Goal: Task Accomplishment & Management: Use online tool/utility

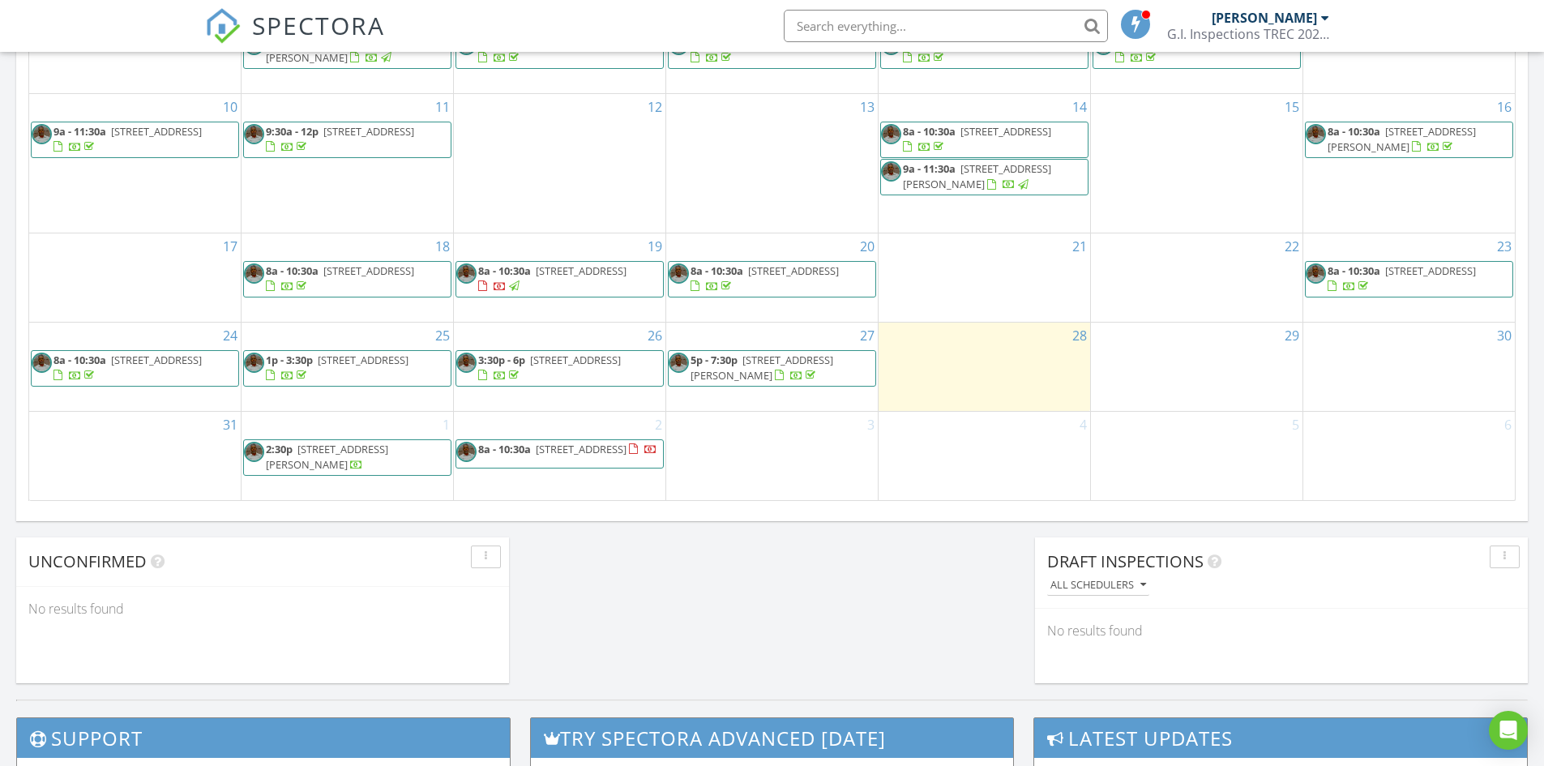
scroll to position [1053, 0]
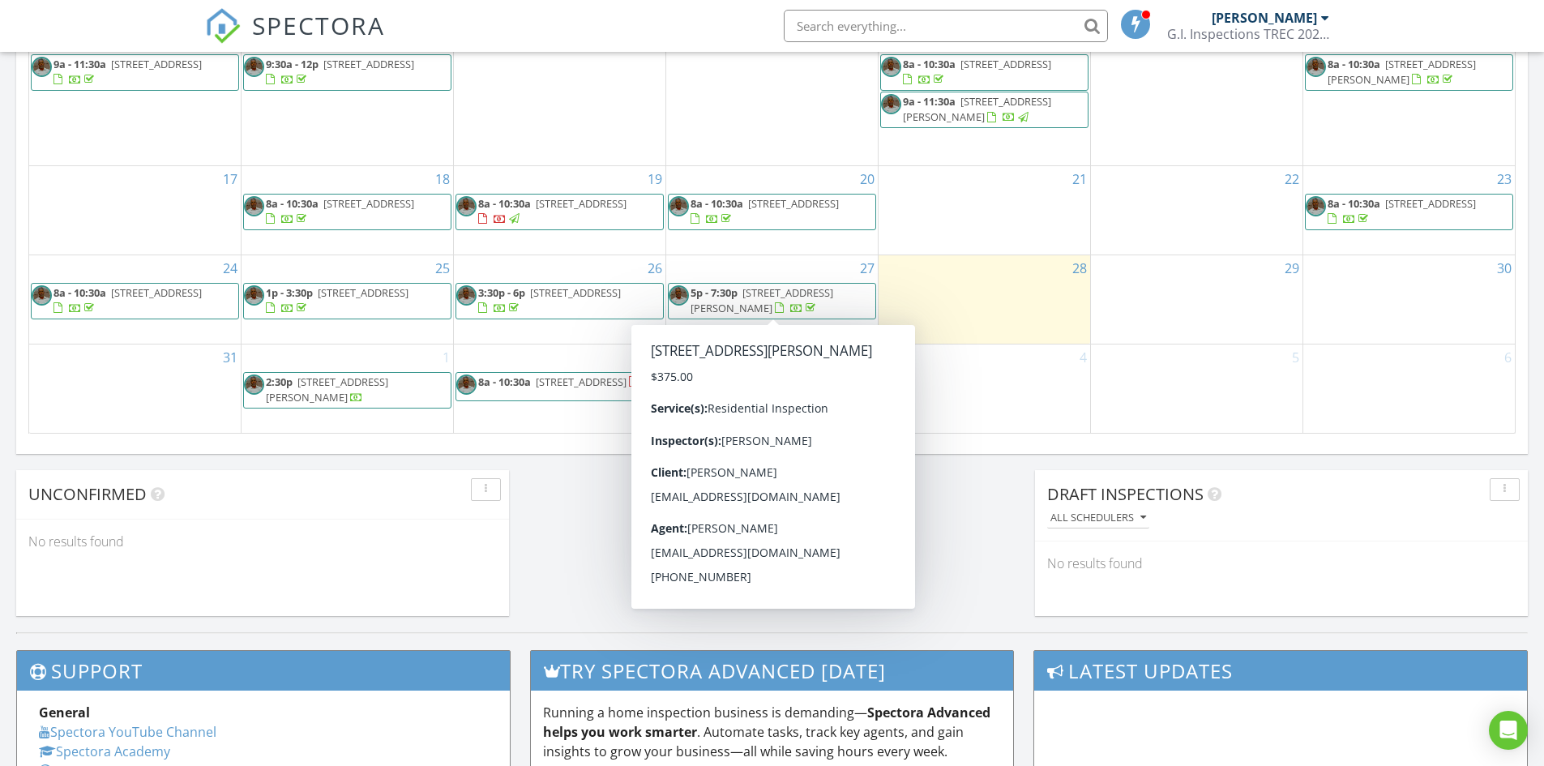
click at [743, 297] on link "5p - 7:30p 28626 Bluebonnet Grotto Dr, Hockley 77447" at bounding box center [761, 300] width 143 height 30
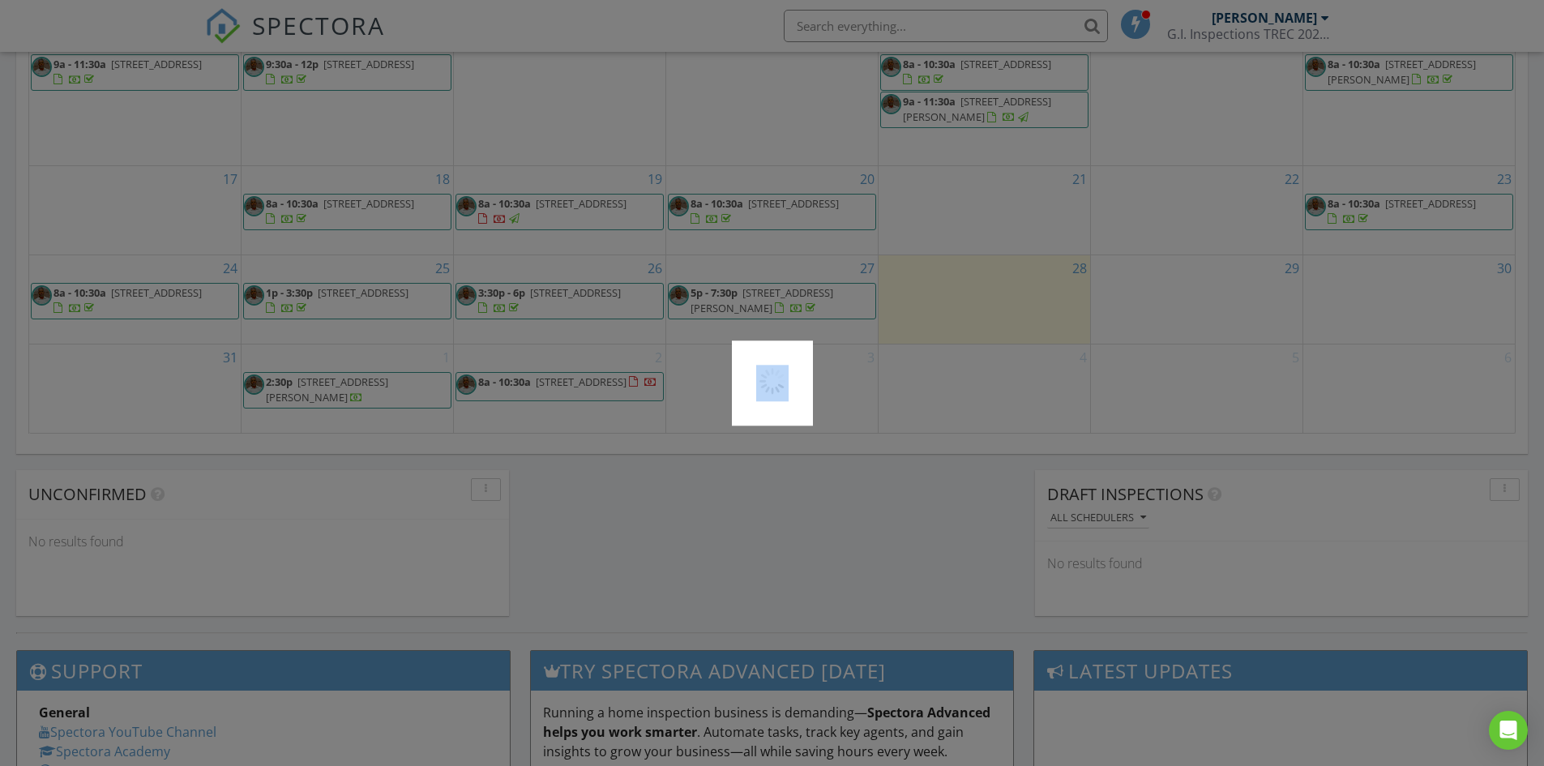
click at [743, 297] on div at bounding box center [772, 383] width 1544 height 766
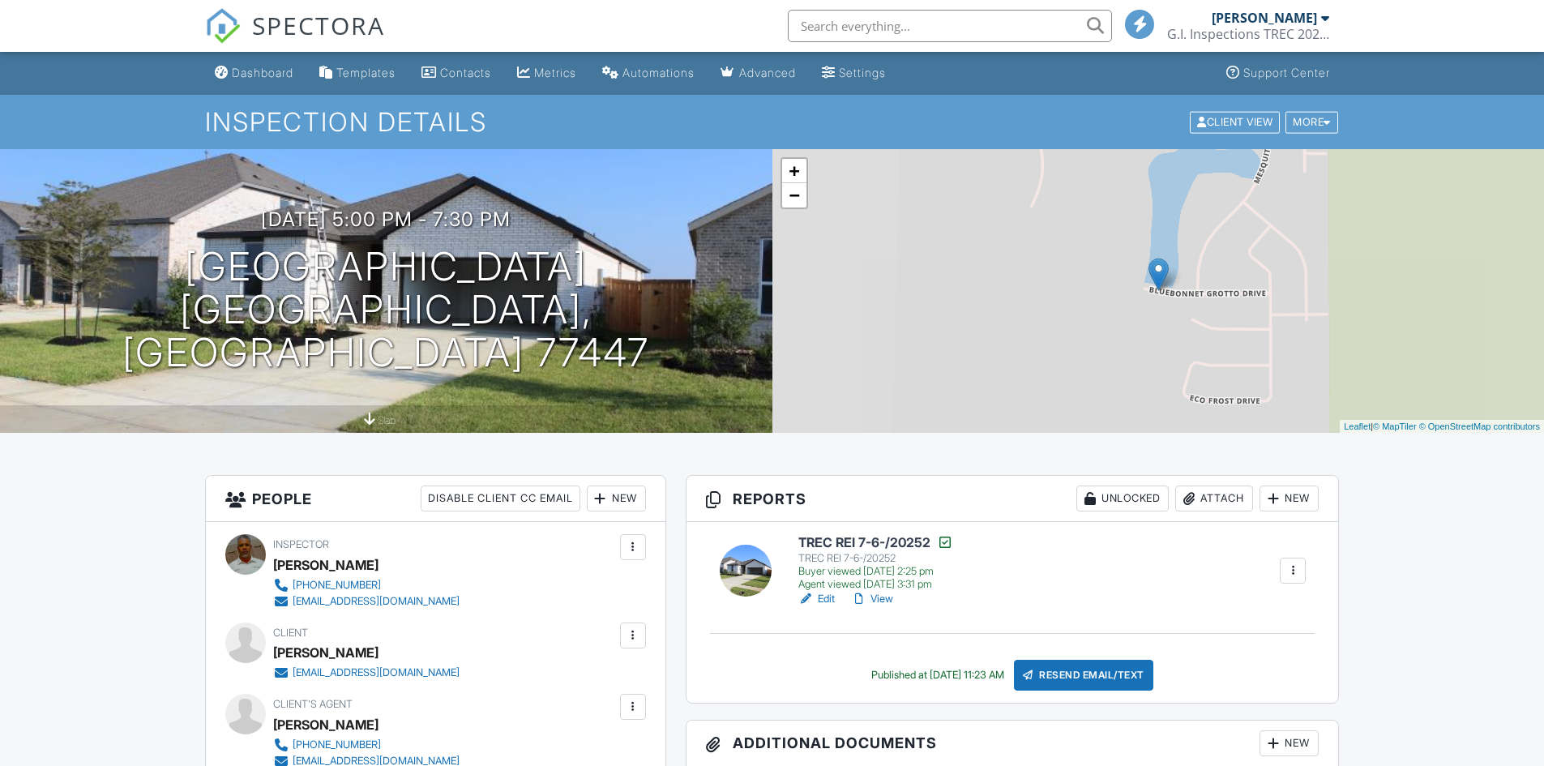
scroll to position [243, 0]
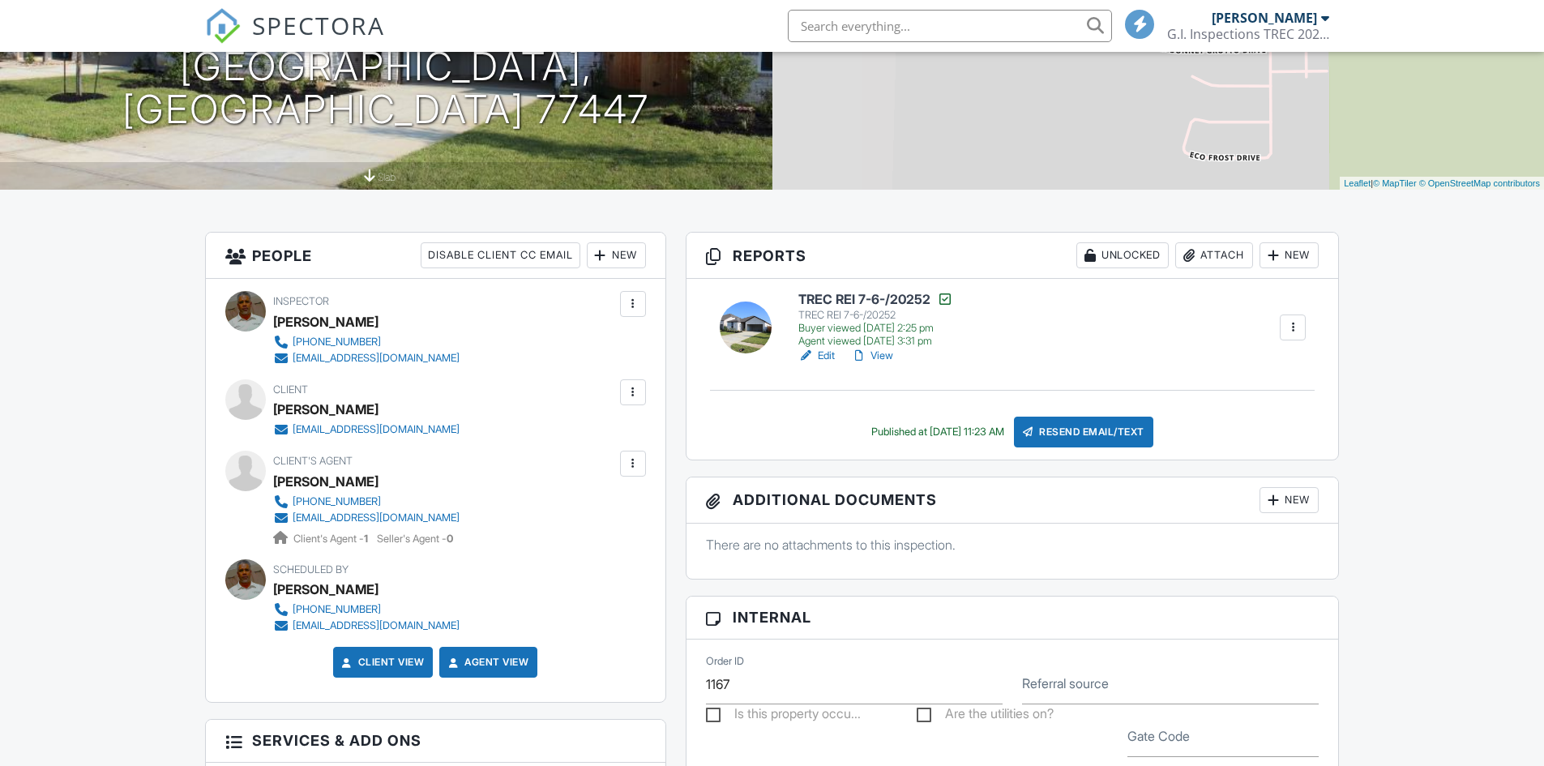
click at [835, 300] on h6 "TREC REI 7-6-/20252" at bounding box center [875, 299] width 155 height 16
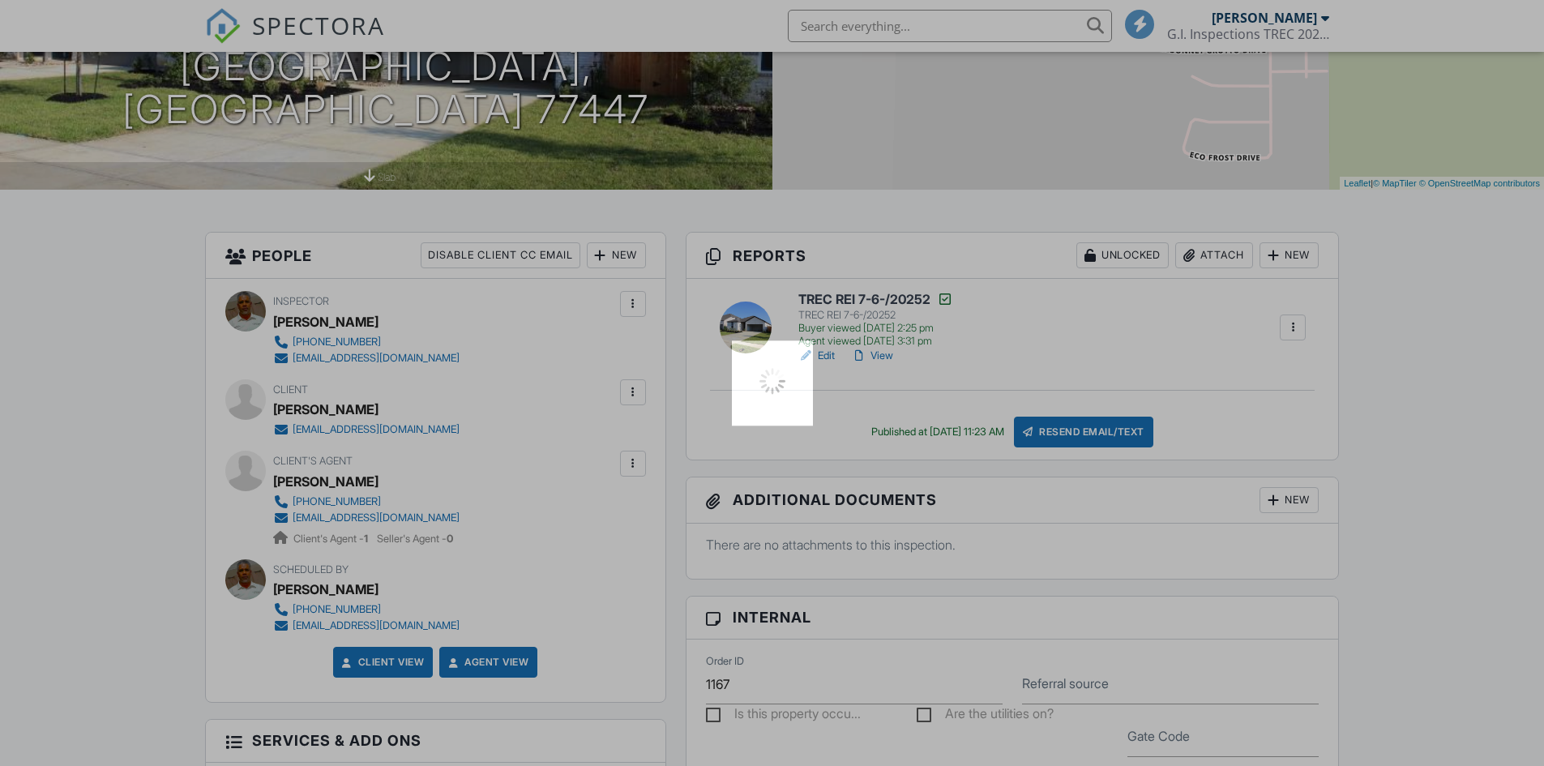
scroll to position [0, 0]
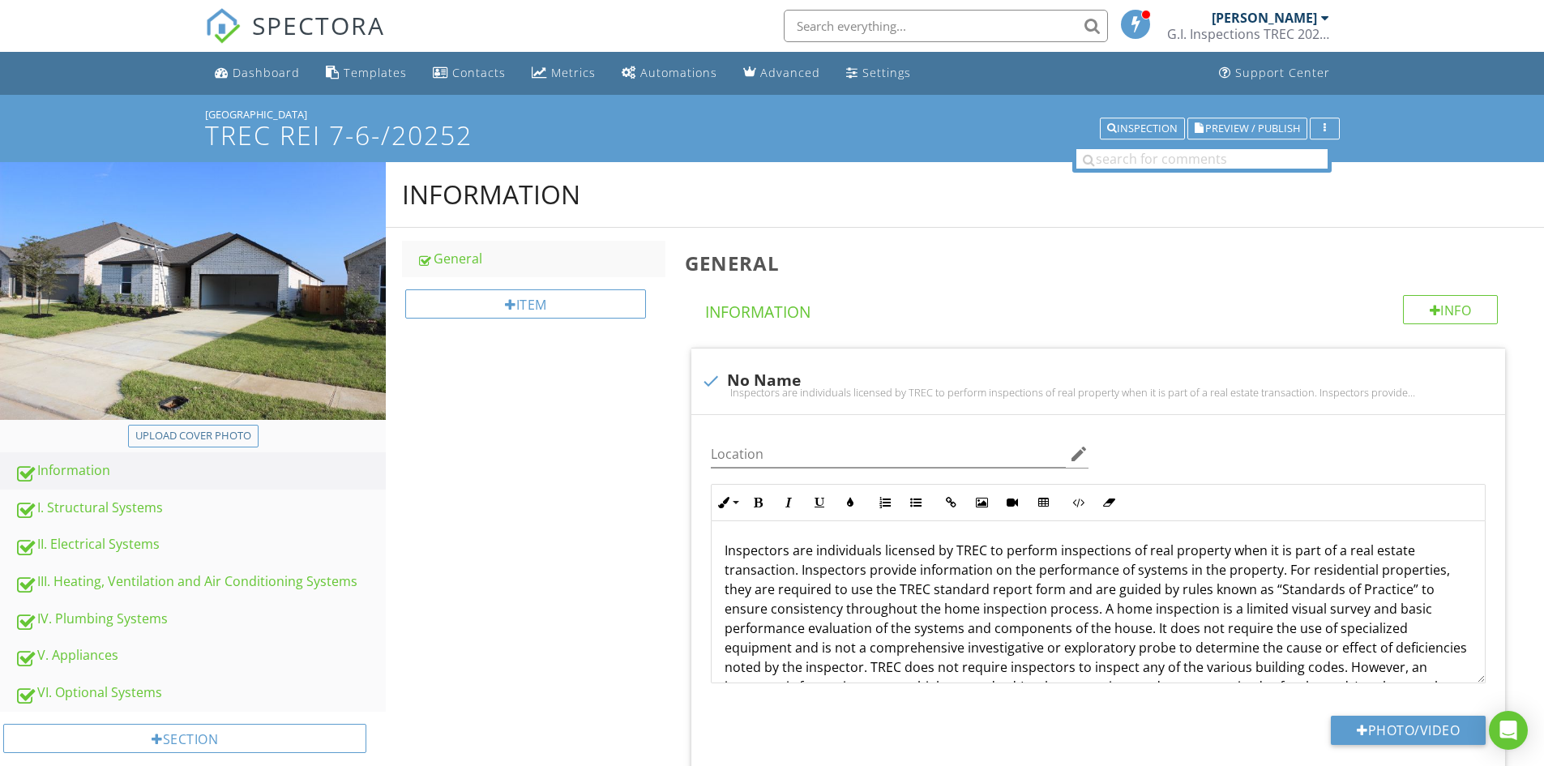
drag, startPoint x: 321, startPoint y: 107, endPoint x: 199, endPoint y: 109, distance: 122.4
click at [187, 107] on div "28626 Bluebonnet Grotto Dr TREC REI 7-6-/20252 Inspection Preview / Publish" at bounding box center [772, 128] width 1544 height 67
copy div "[GEOGRAPHIC_DATA]"
click at [738, 463] on input "Location" at bounding box center [888, 454] width 355 height 27
paste input "[GEOGRAPHIC_DATA]"
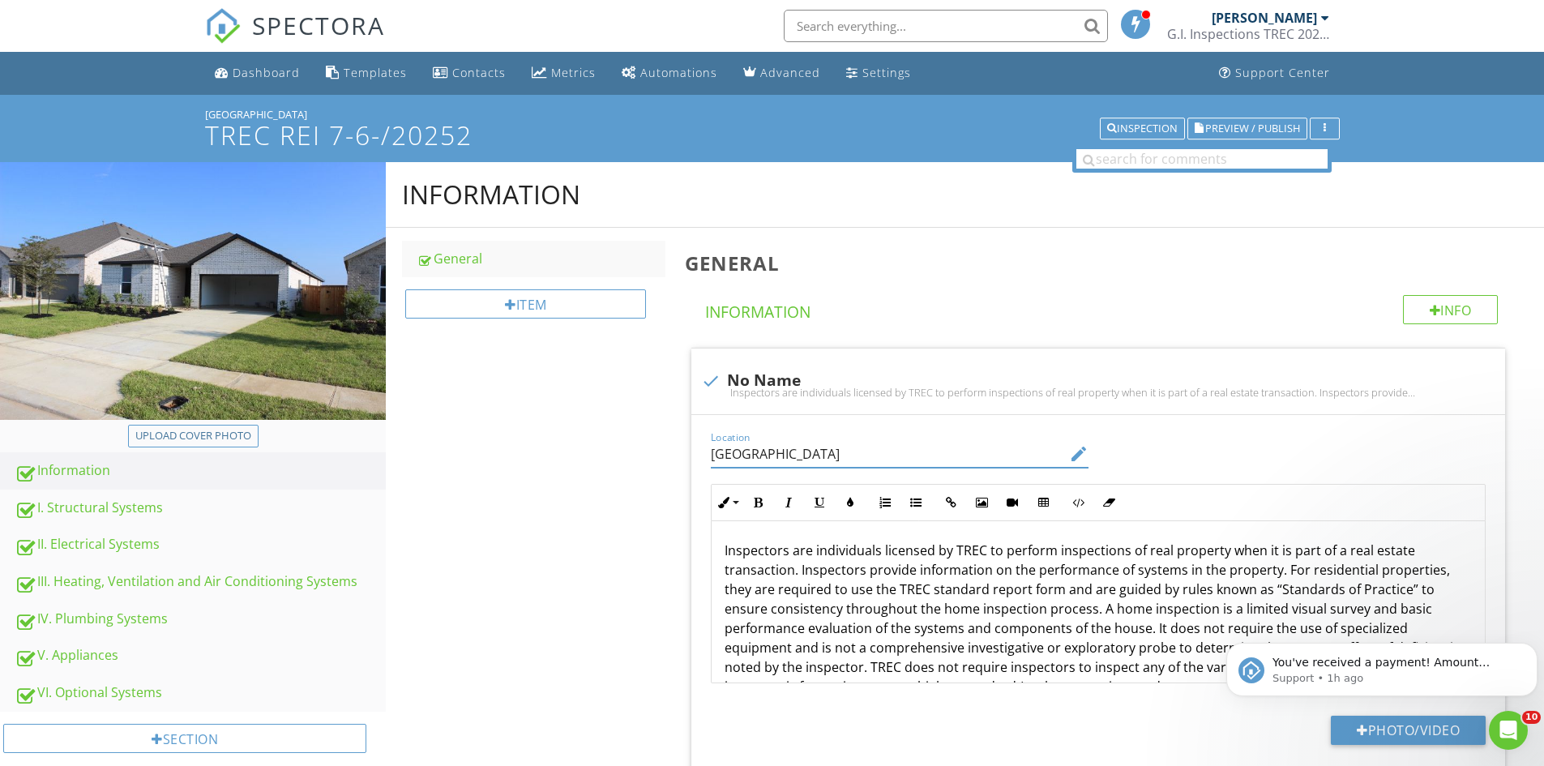
type input "[GEOGRAPHIC_DATA]"
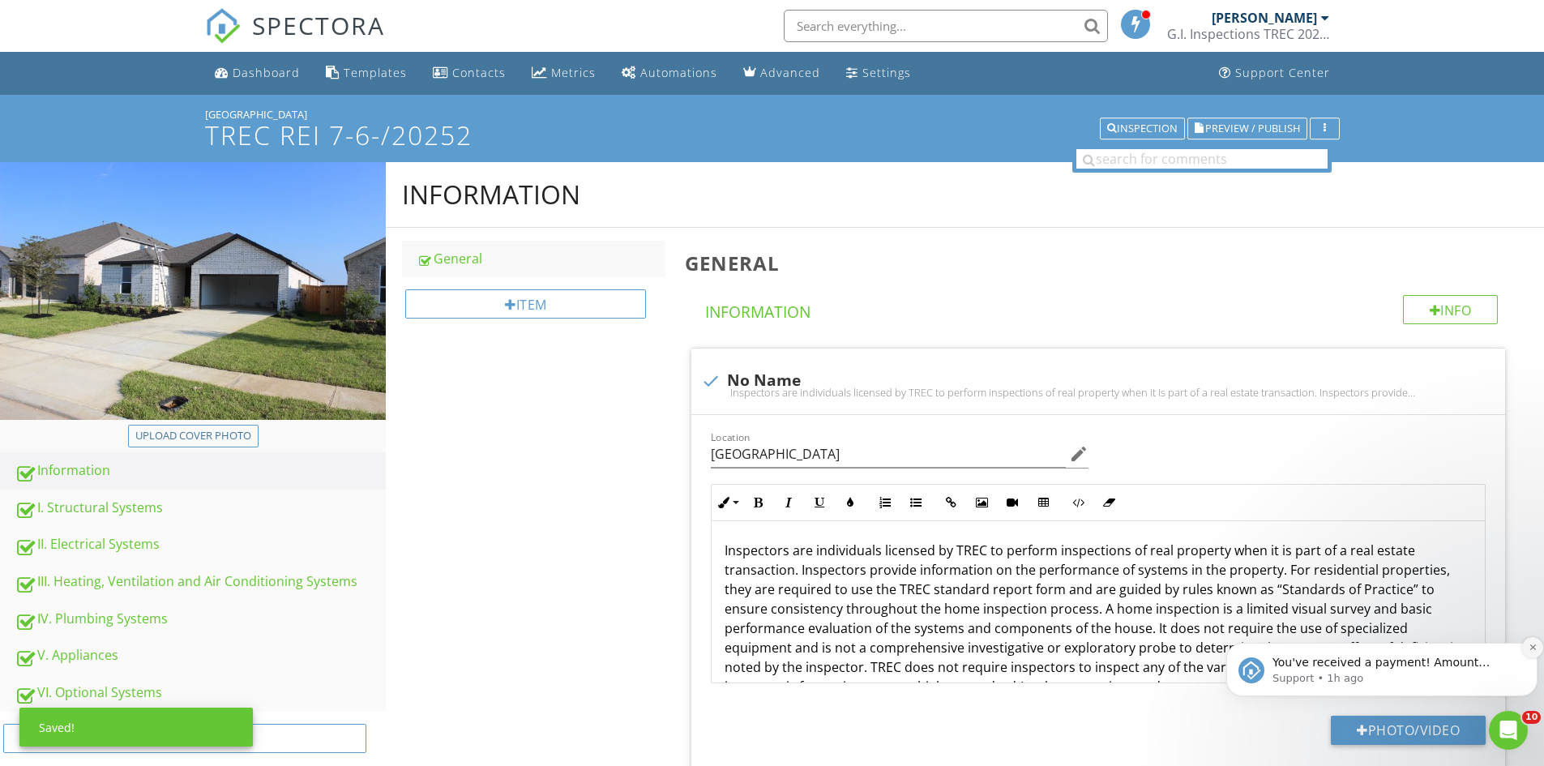
click at [1532, 646] on icon "Dismiss notification" at bounding box center [1532, 647] width 9 height 9
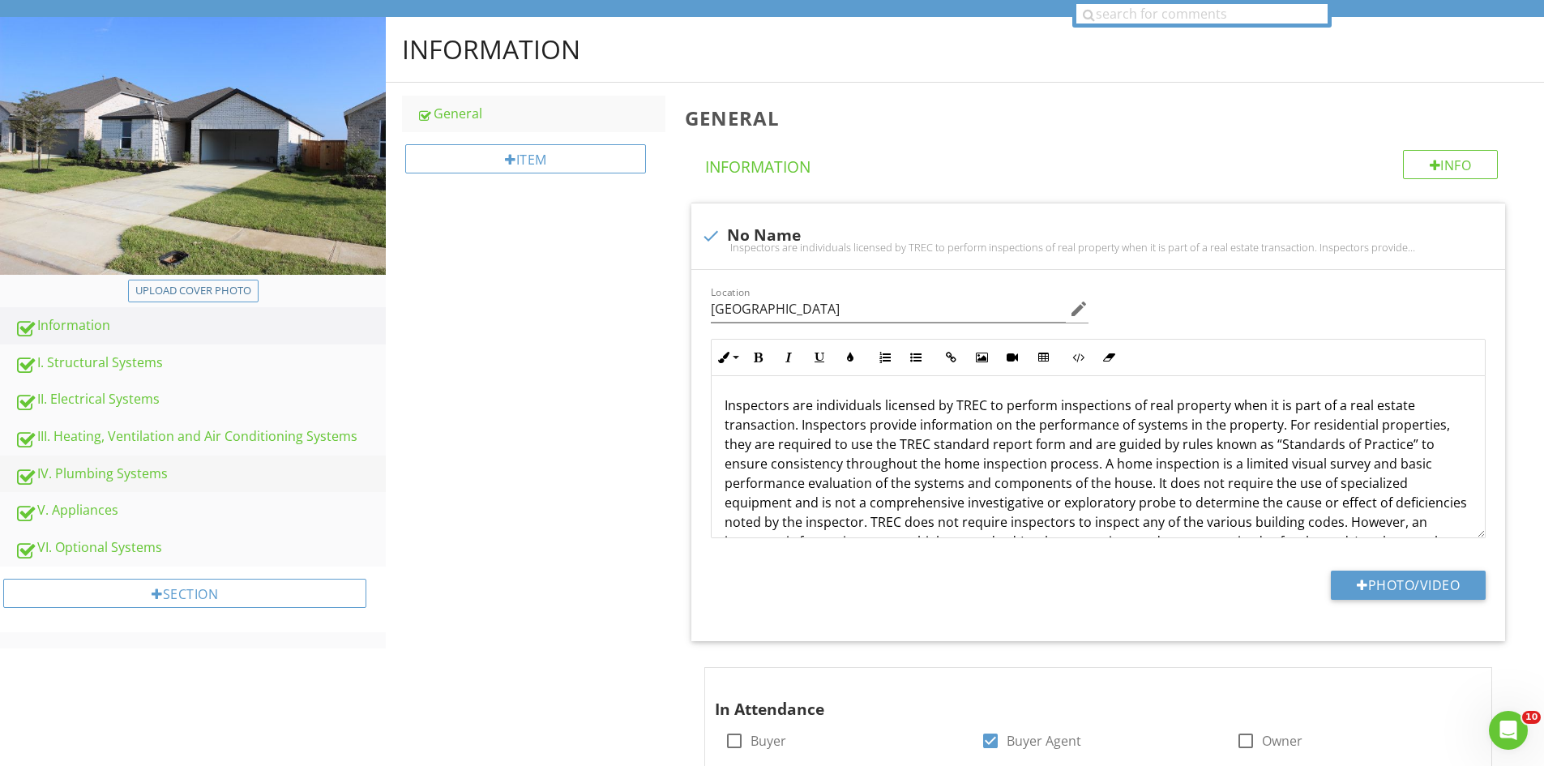
scroll to position [162, 0]
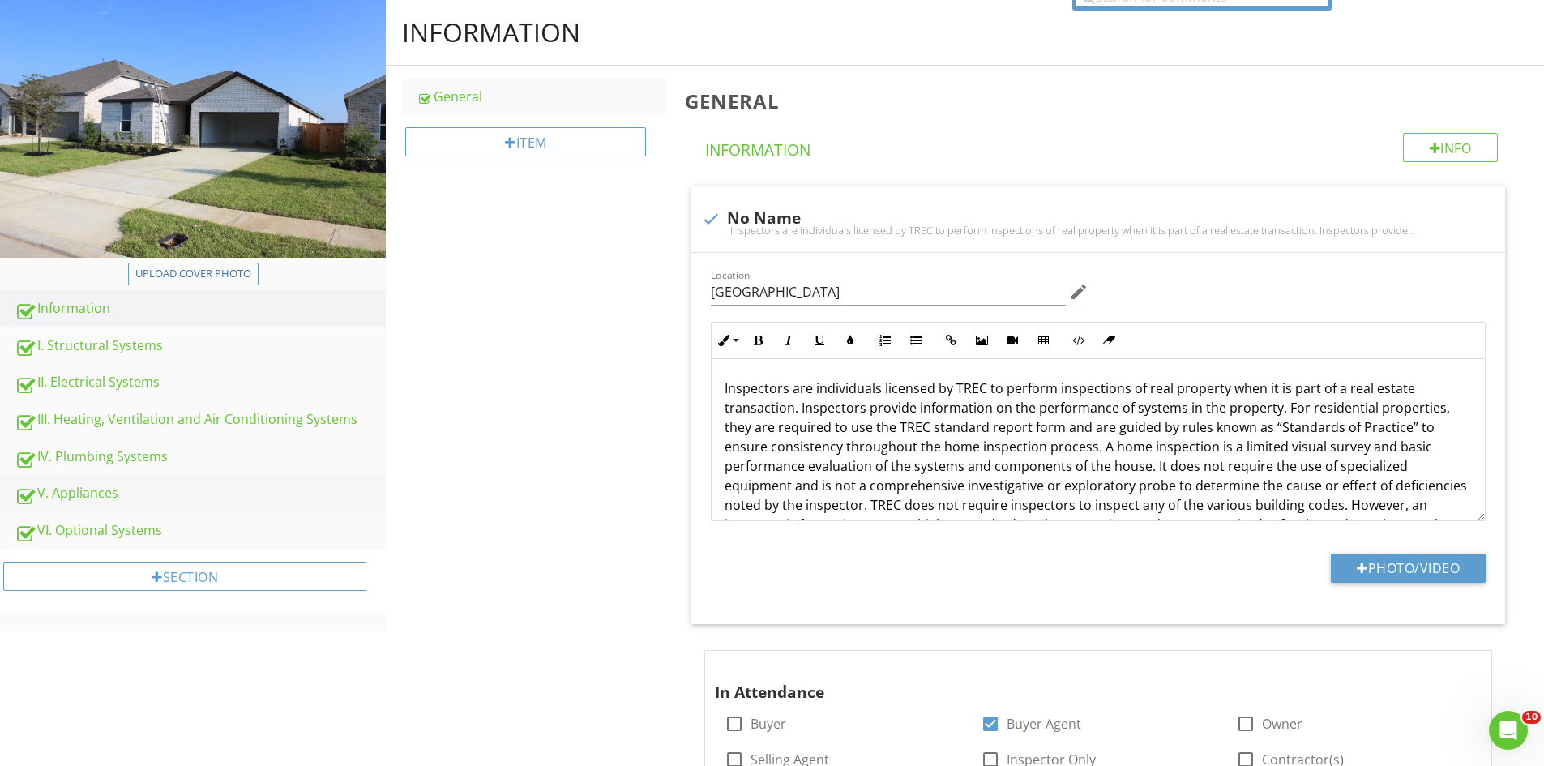
click at [53, 496] on div "V. Appliances" at bounding box center [200, 493] width 371 height 21
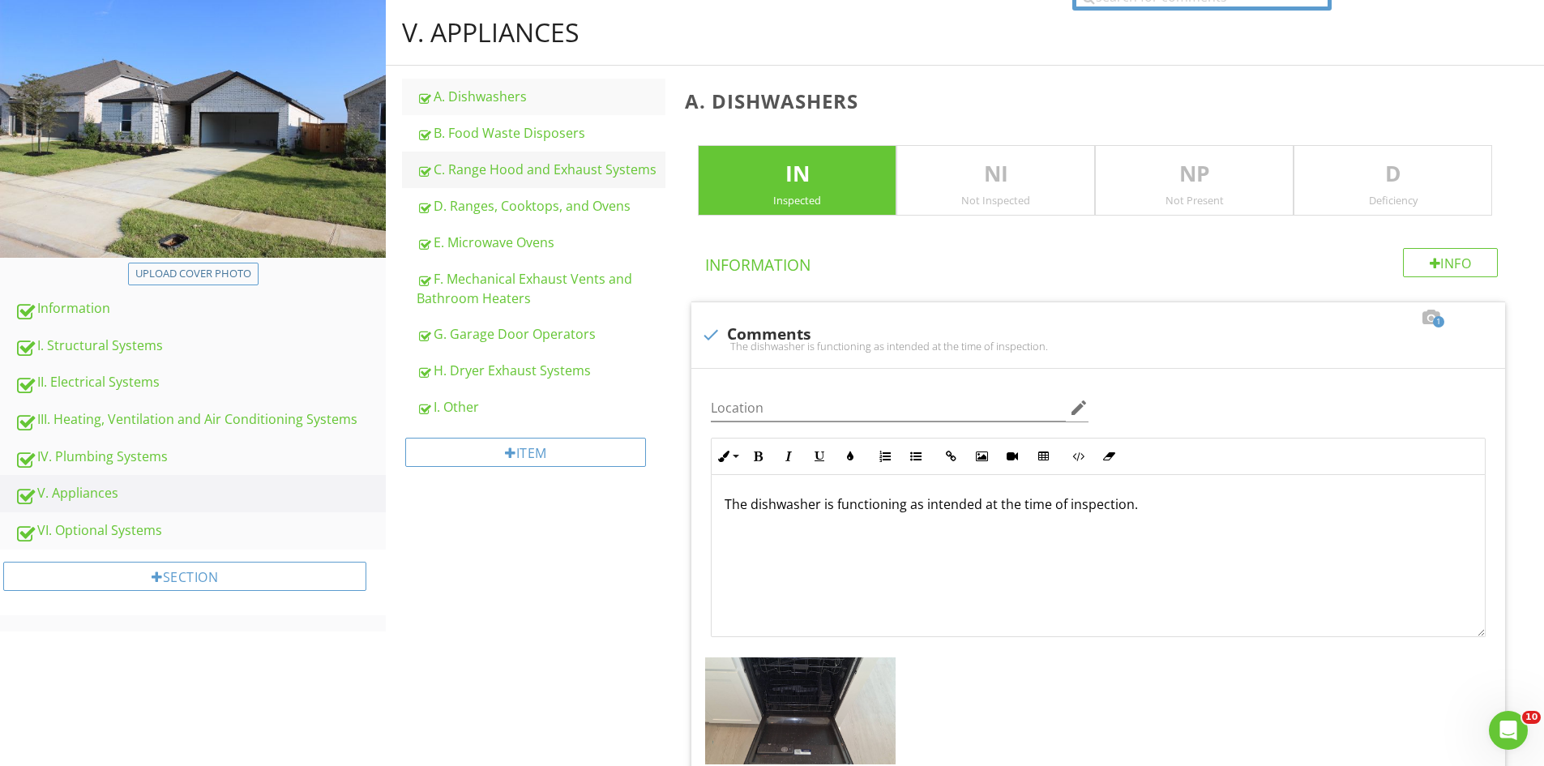
click at [487, 162] on div "C. Range Hood and Exhaust Systems" at bounding box center [541, 169] width 249 height 19
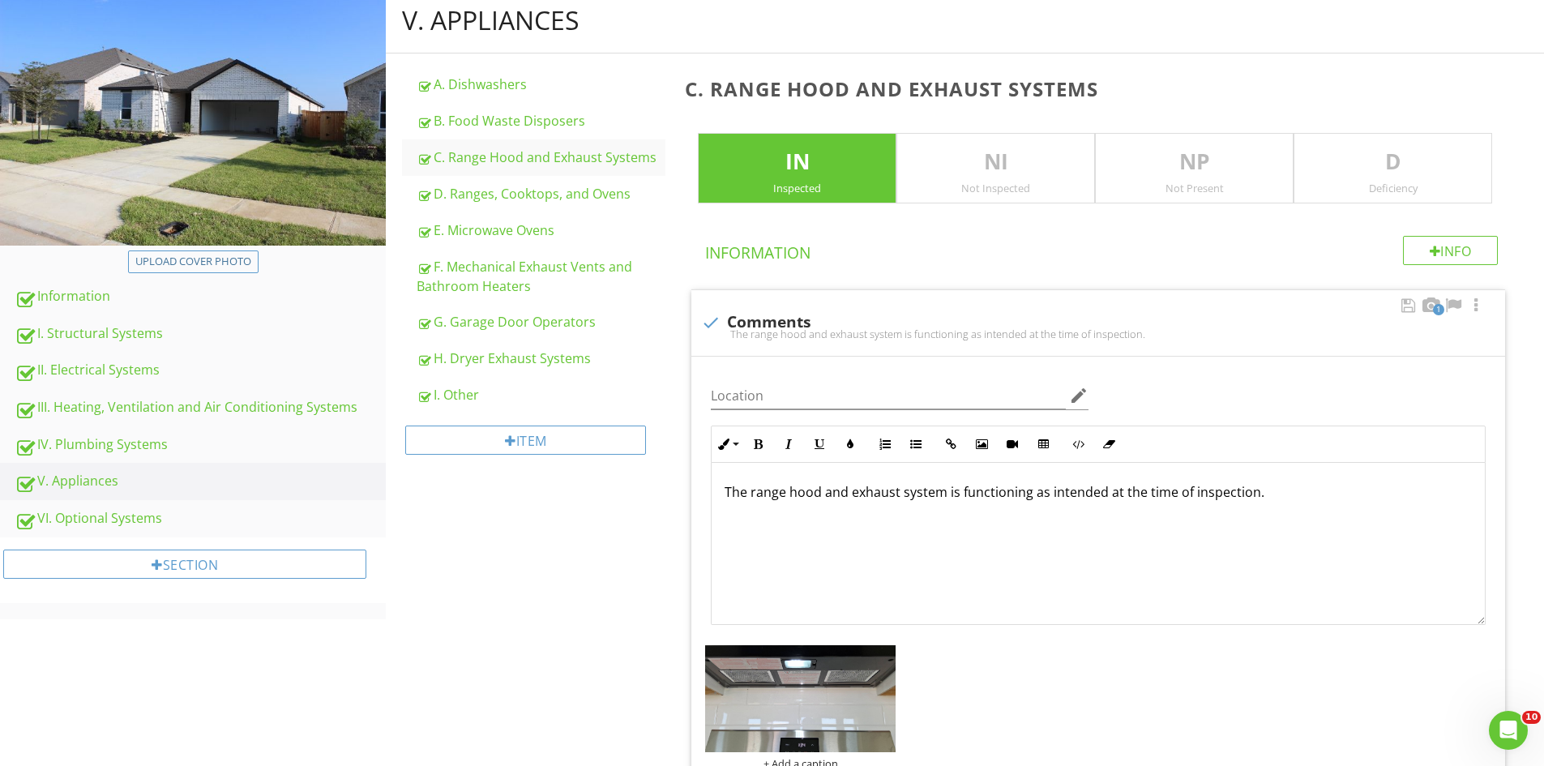
scroll to position [81, 0]
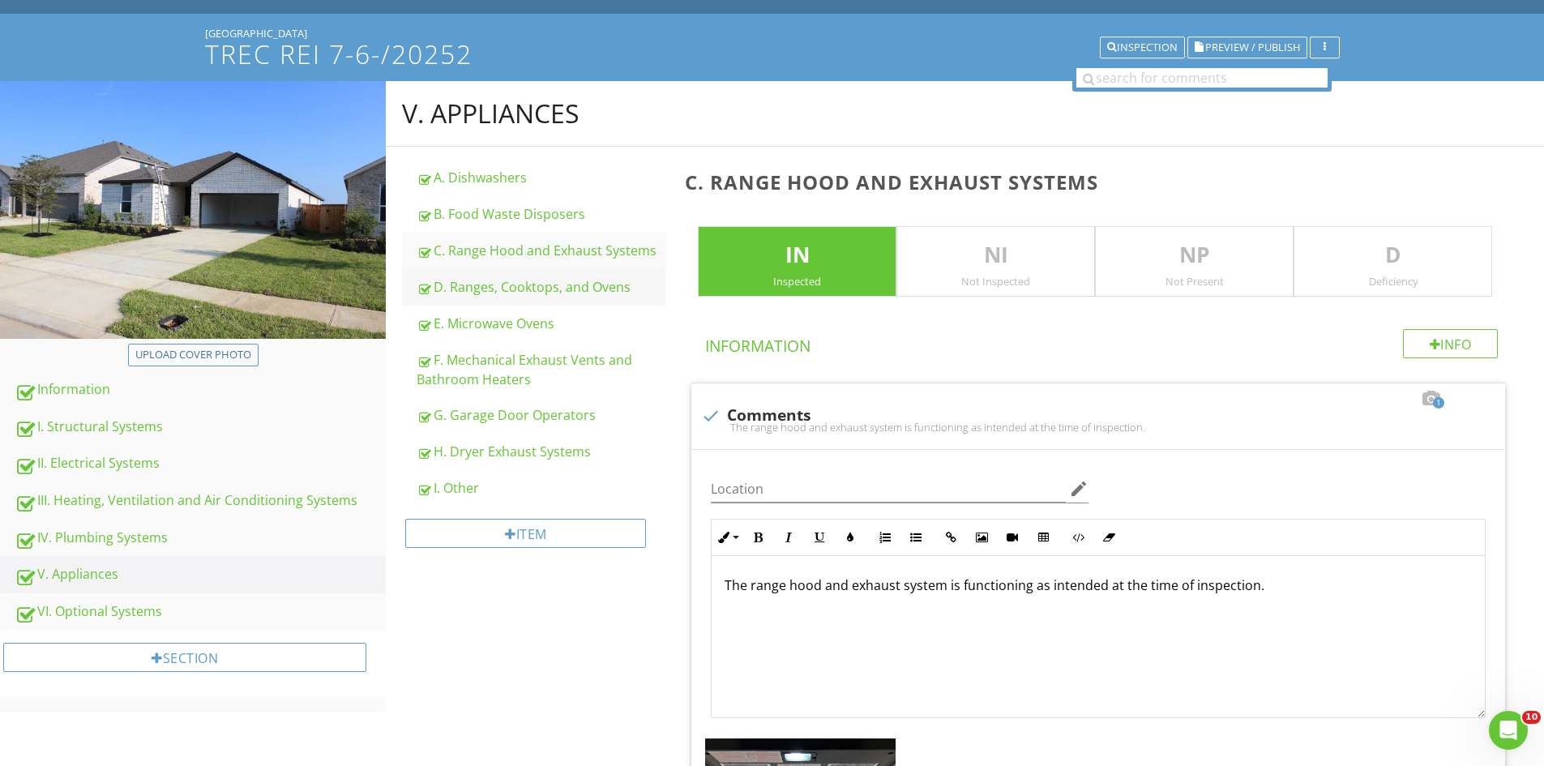
click at [525, 285] on div "D. Ranges, Cooktops, and Ovens" at bounding box center [541, 286] width 249 height 19
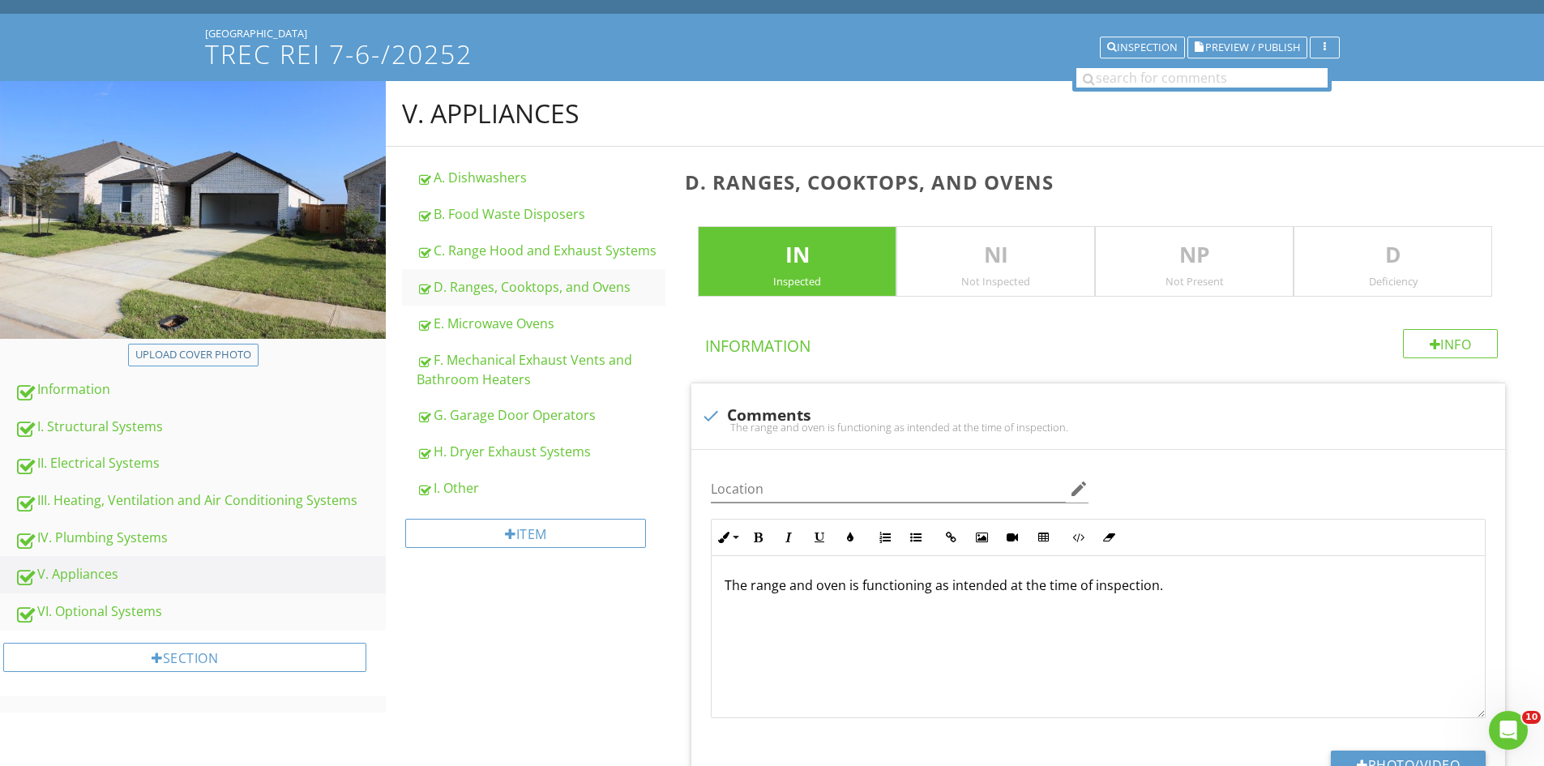
scroll to position [402, 0]
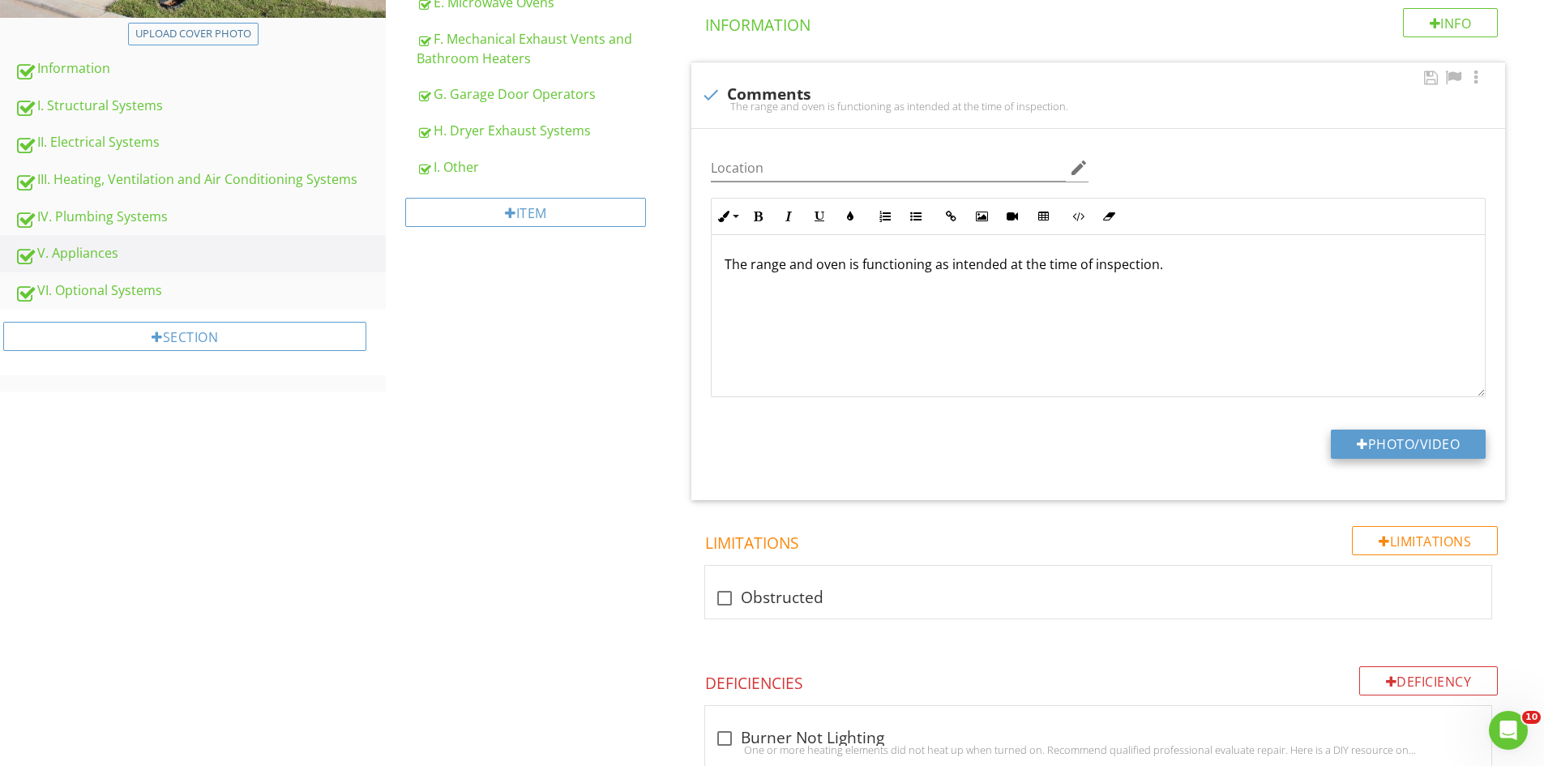
click at [1376, 433] on button "Photo/Video" at bounding box center [1408, 443] width 155 height 29
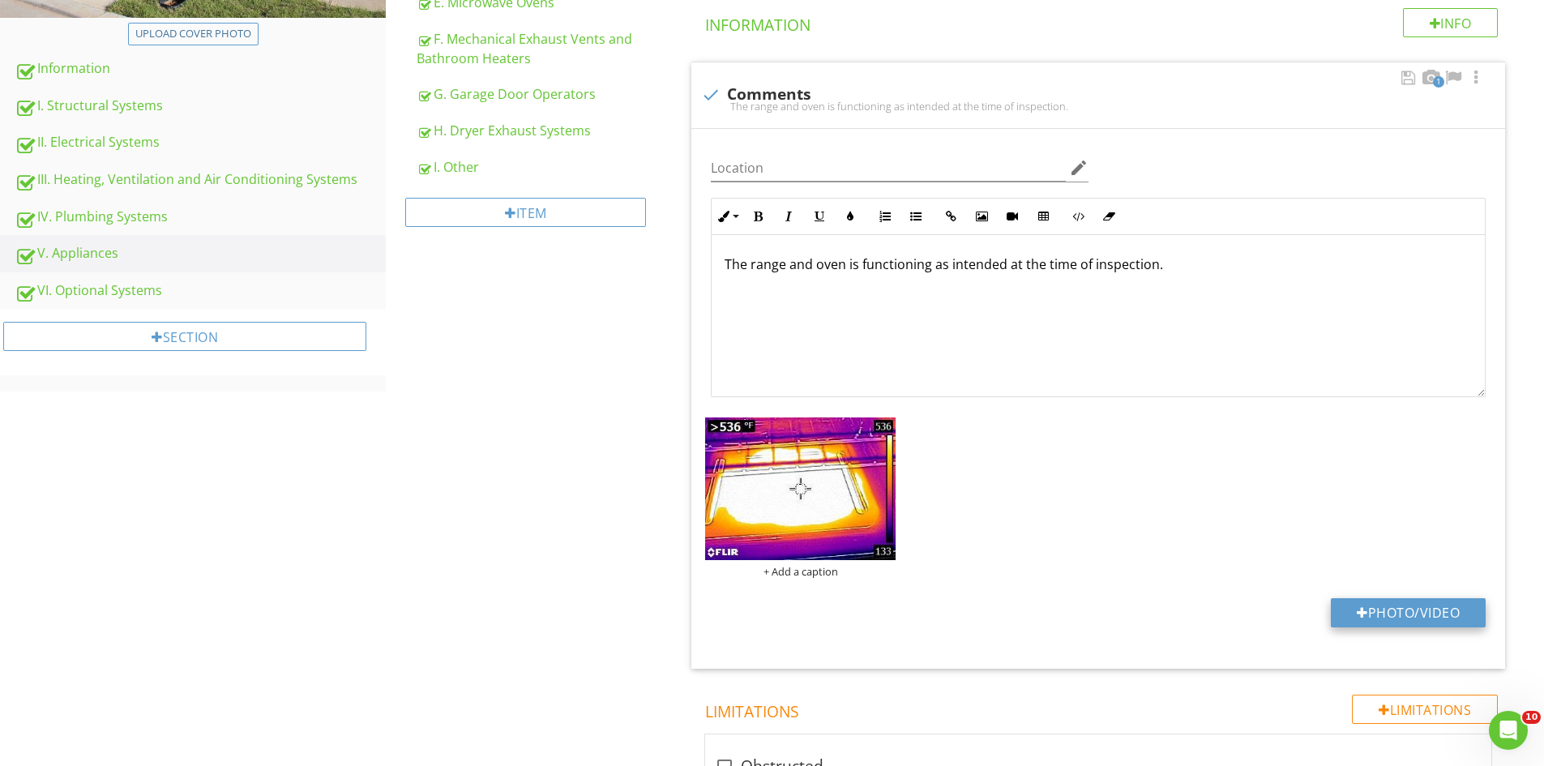
click at [1344, 609] on button "Photo/Video" at bounding box center [1408, 612] width 155 height 29
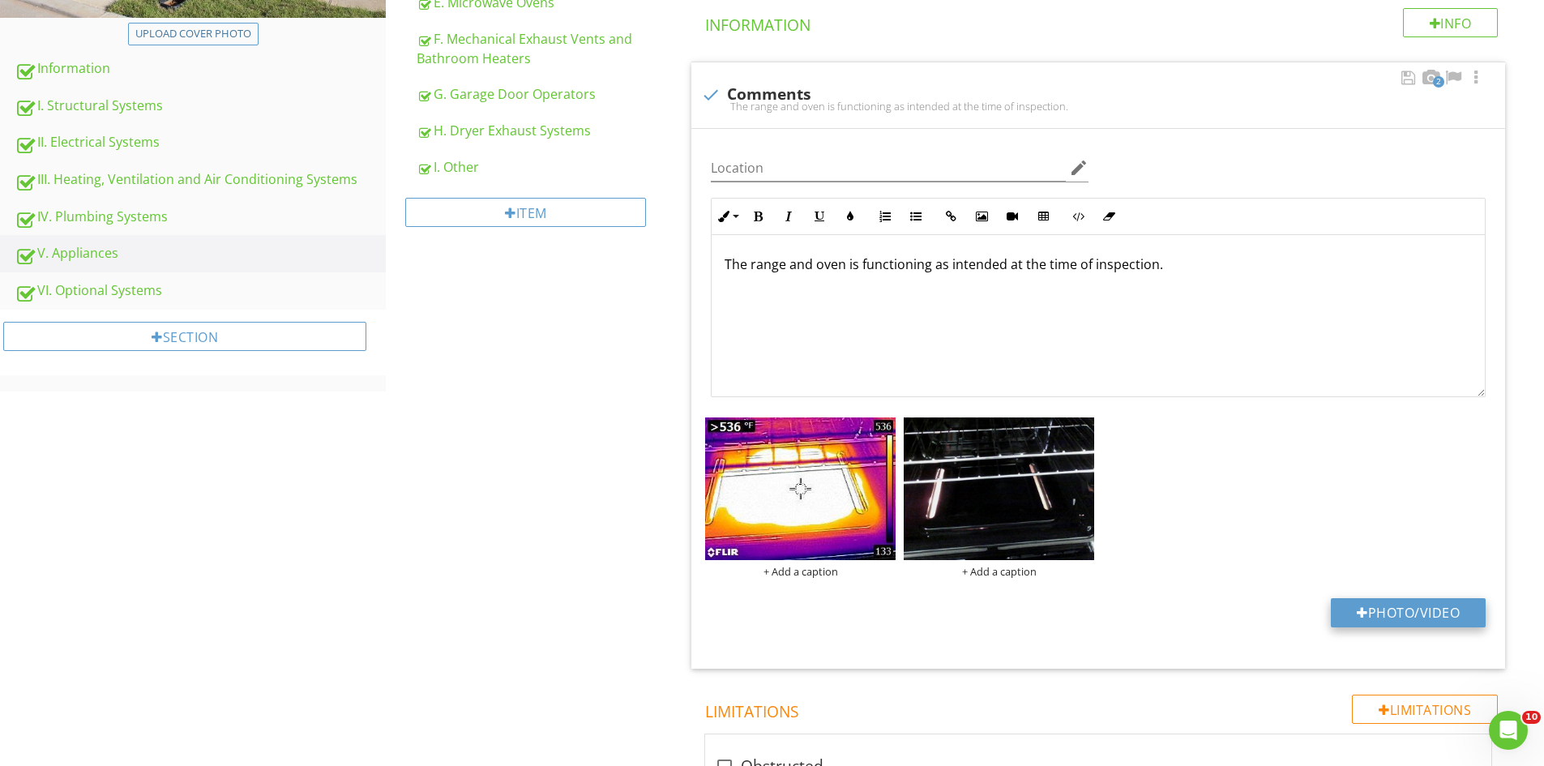
click at [1408, 609] on button "Photo/Video" at bounding box center [1408, 612] width 155 height 29
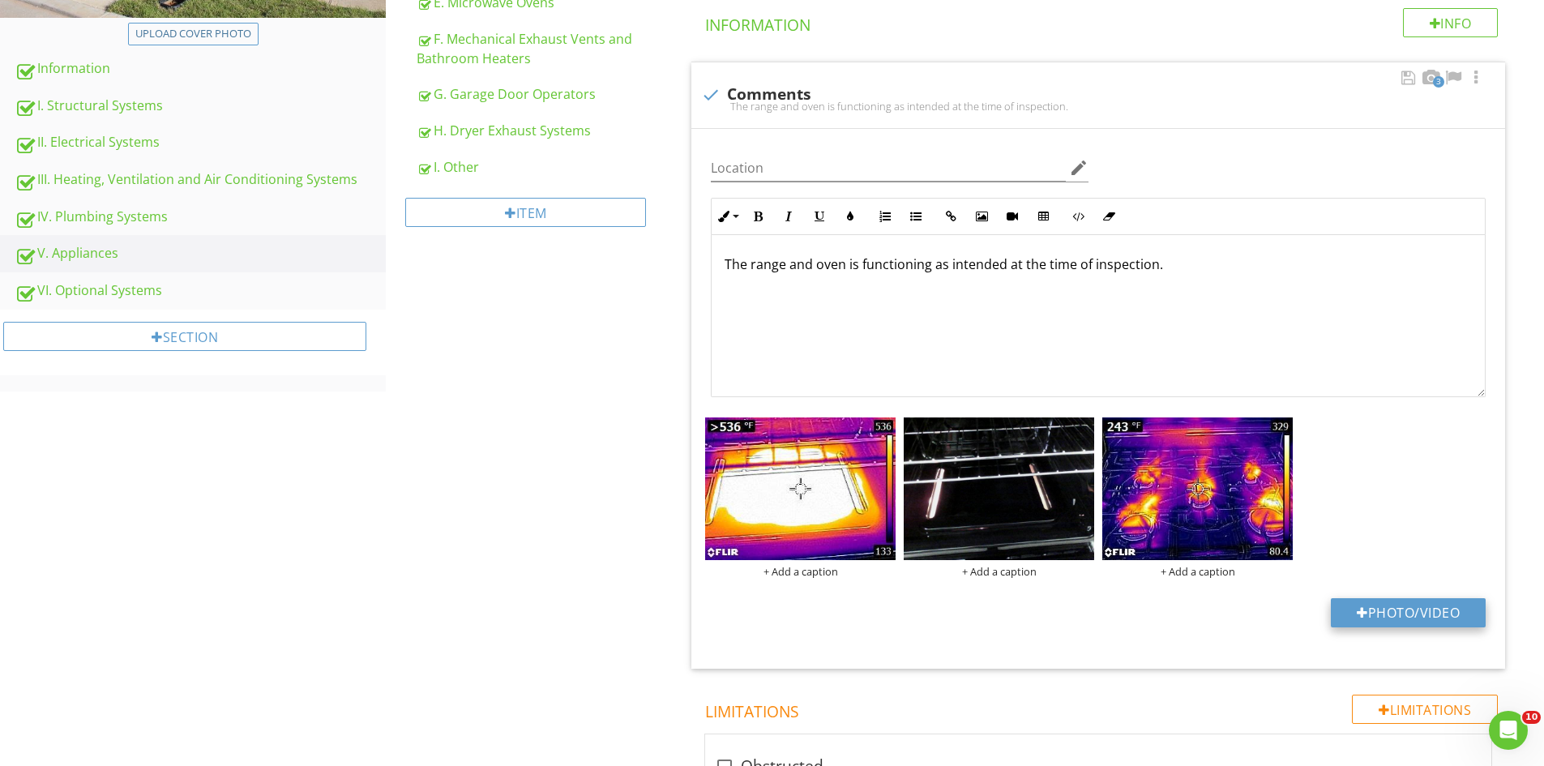
click at [1403, 613] on button "Photo/Video" at bounding box center [1408, 612] width 155 height 29
type input "C:\fakepath\FLIR26562.jpg"
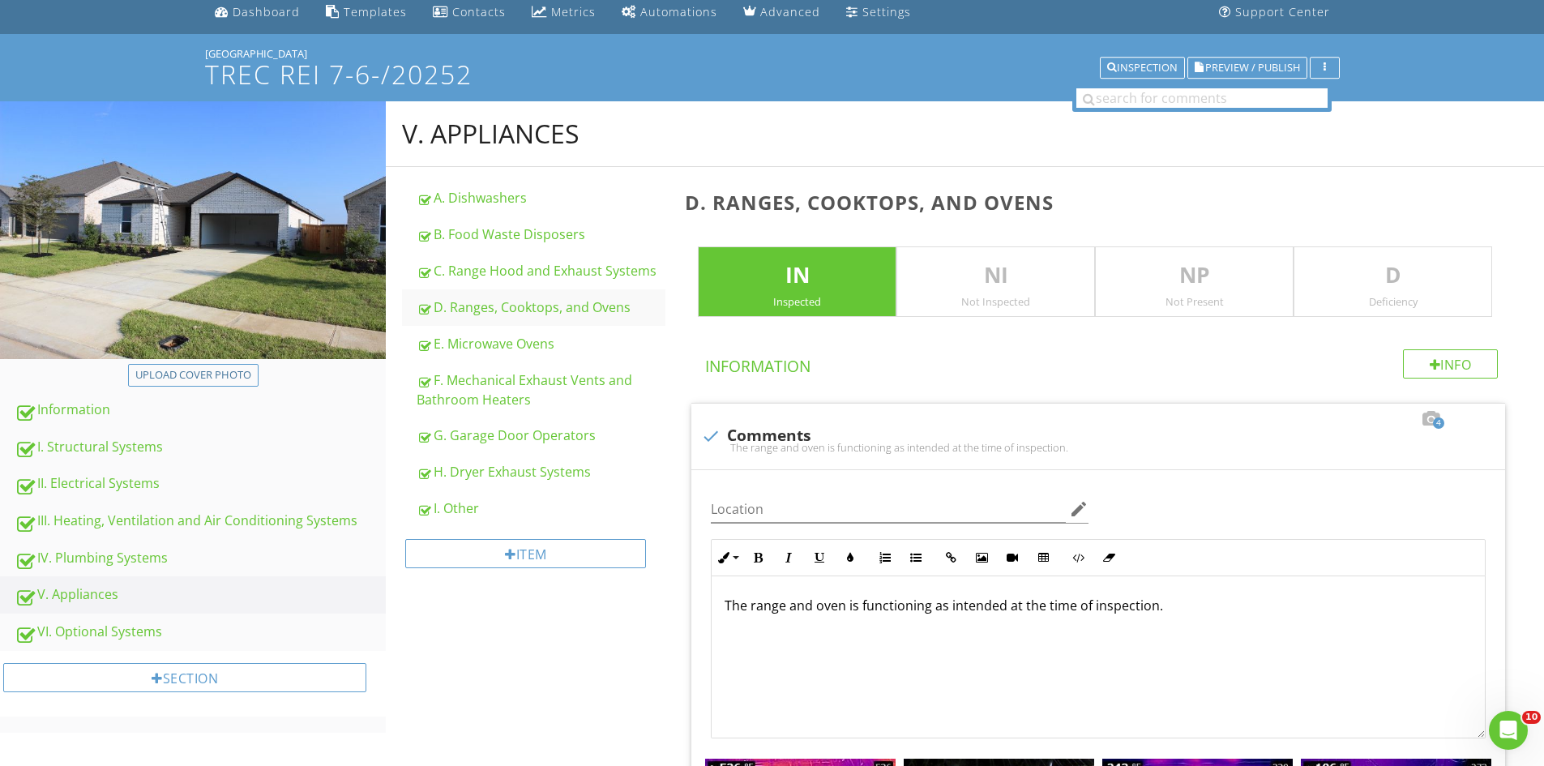
scroll to position [30, 0]
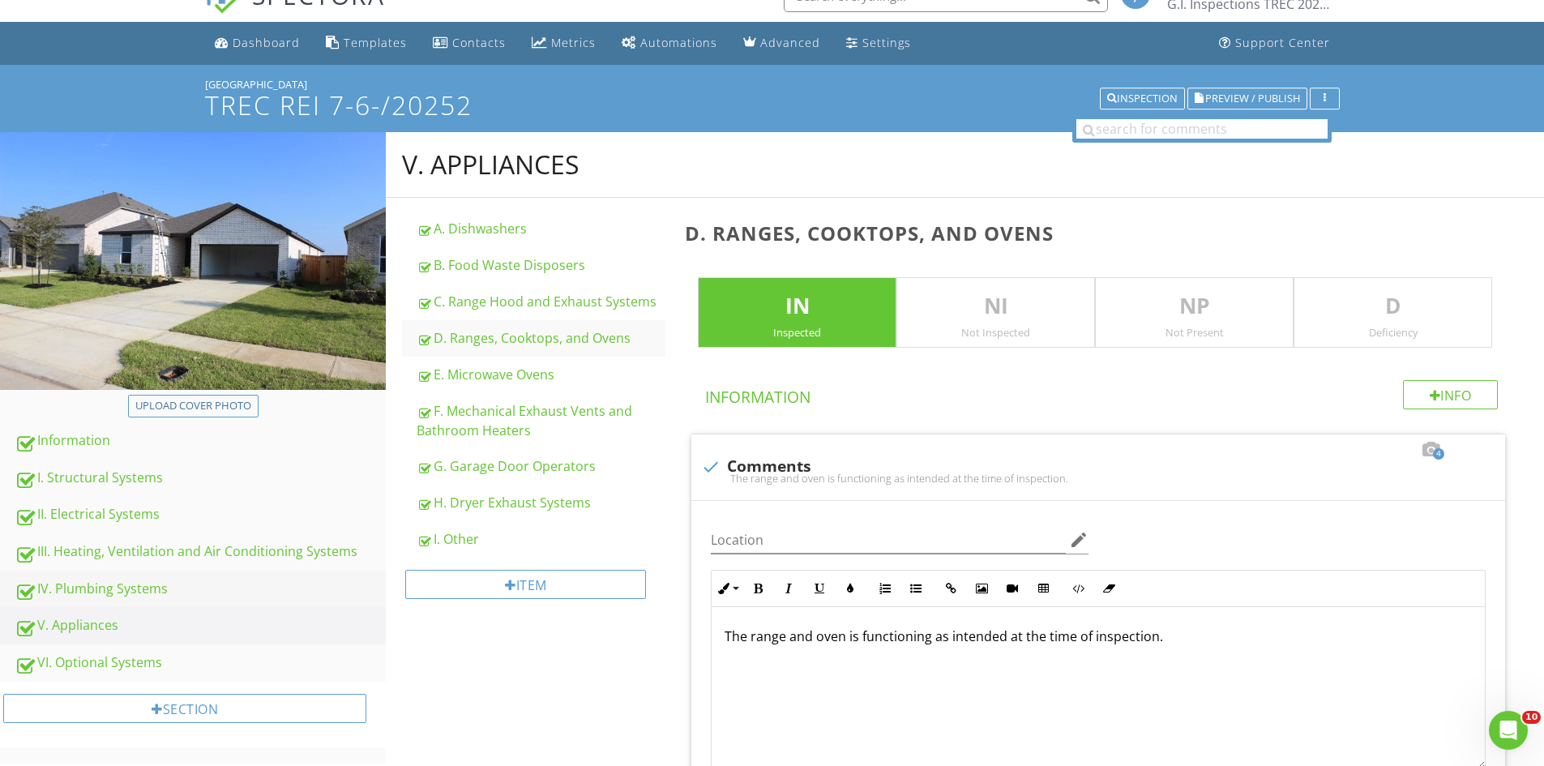
click at [88, 589] on div "IV. Plumbing Systems" at bounding box center [200, 589] width 371 height 21
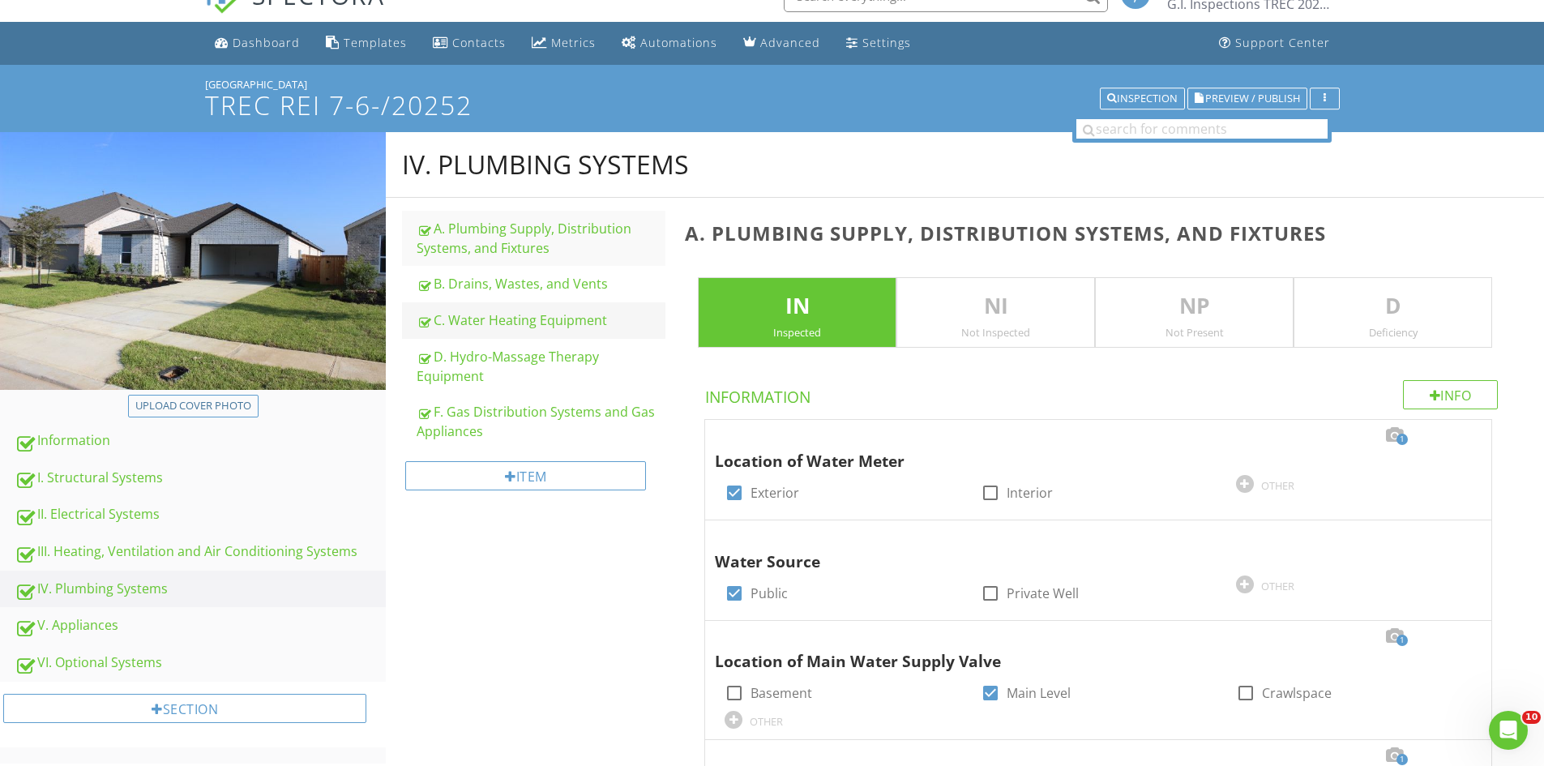
click at [489, 319] on div "C. Water Heating Equipment" at bounding box center [541, 319] width 249 height 19
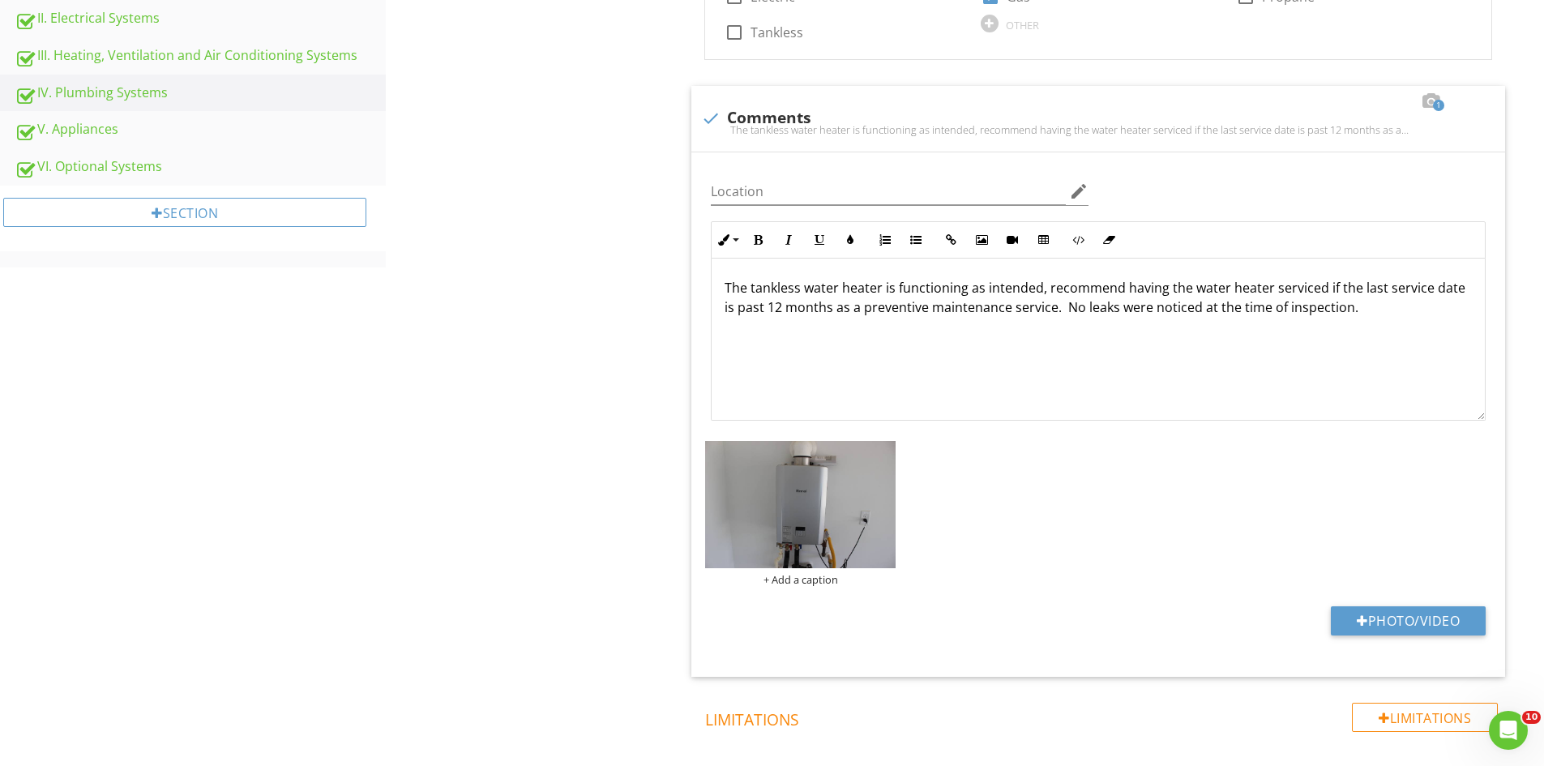
scroll to position [574, 0]
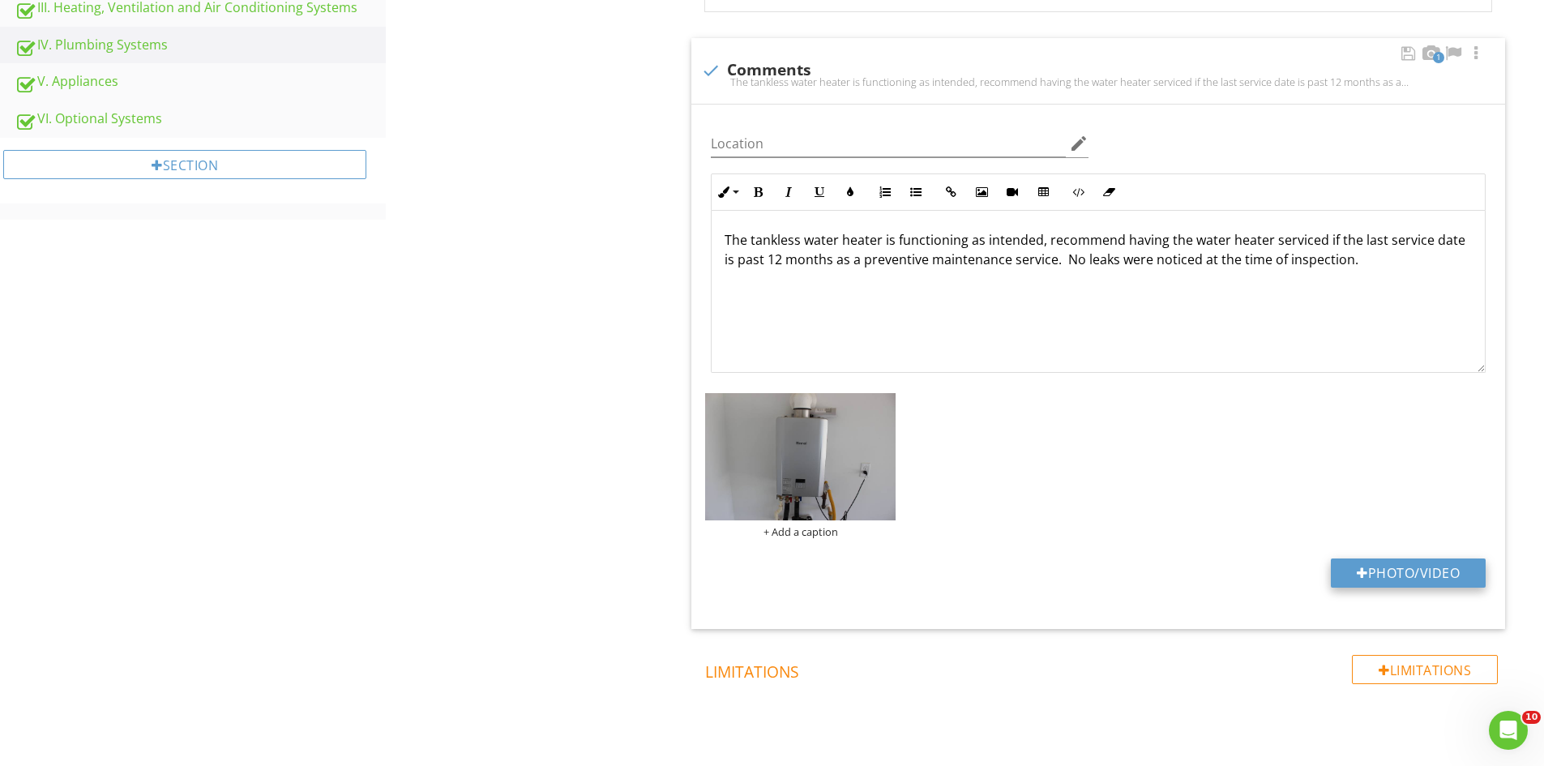
click at [1432, 559] on button "Photo/Video" at bounding box center [1408, 572] width 155 height 29
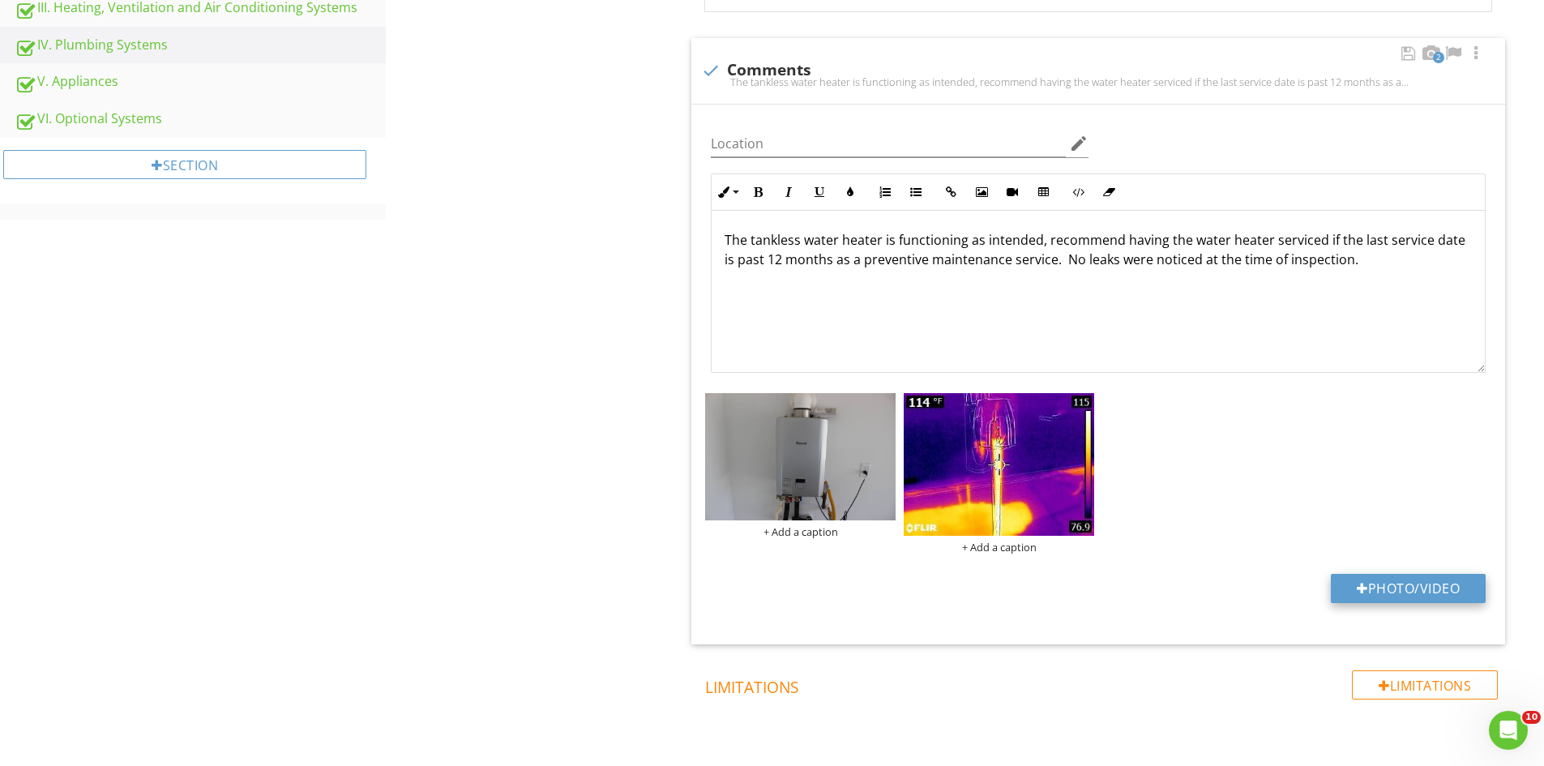
click at [1398, 585] on button "Photo/Video" at bounding box center [1408, 588] width 155 height 29
type input "C:\fakepath\FLIR26557.jpg"
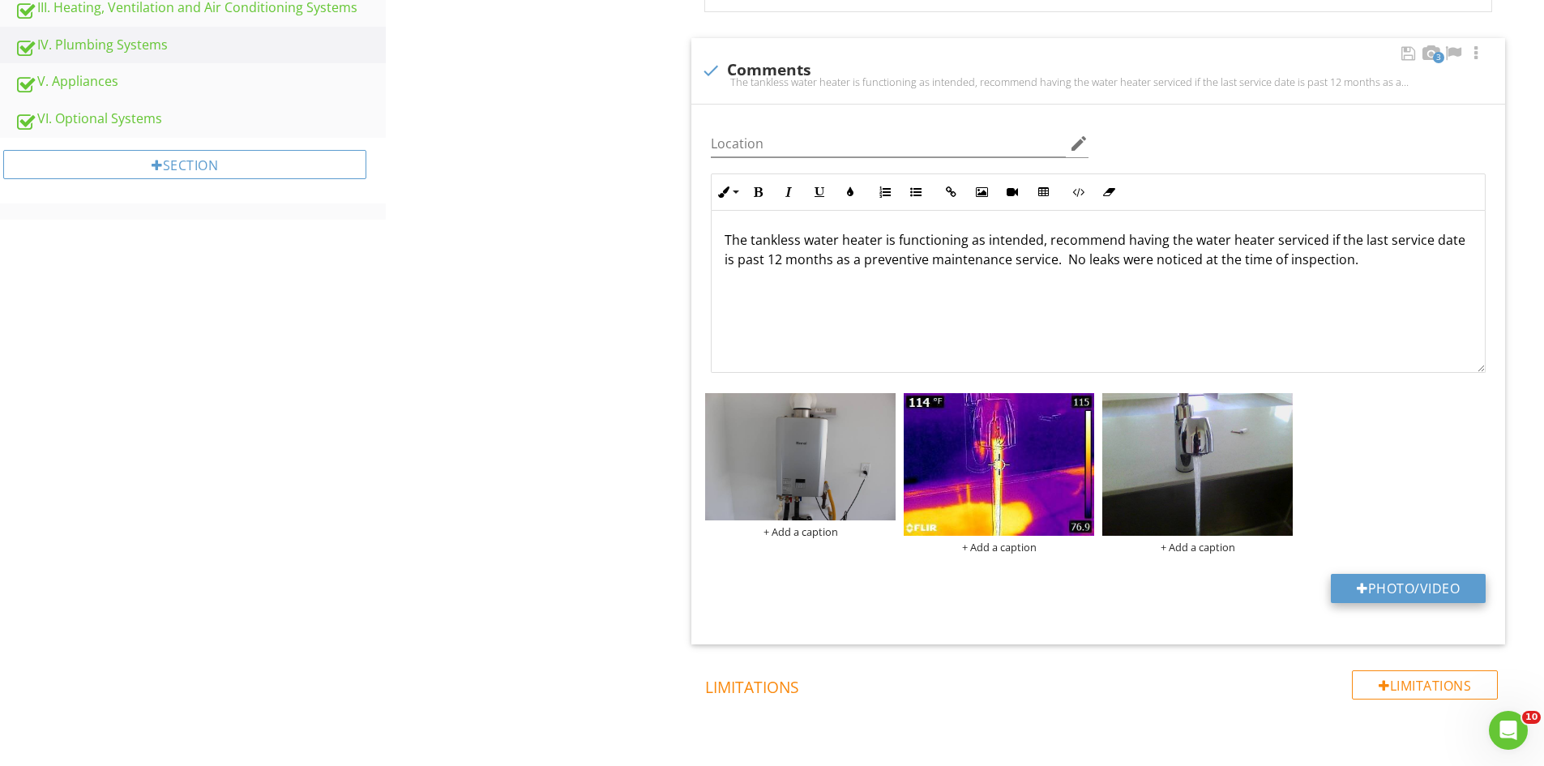
click at [1372, 595] on button "Photo/Video" at bounding box center [1408, 588] width 155 height 29
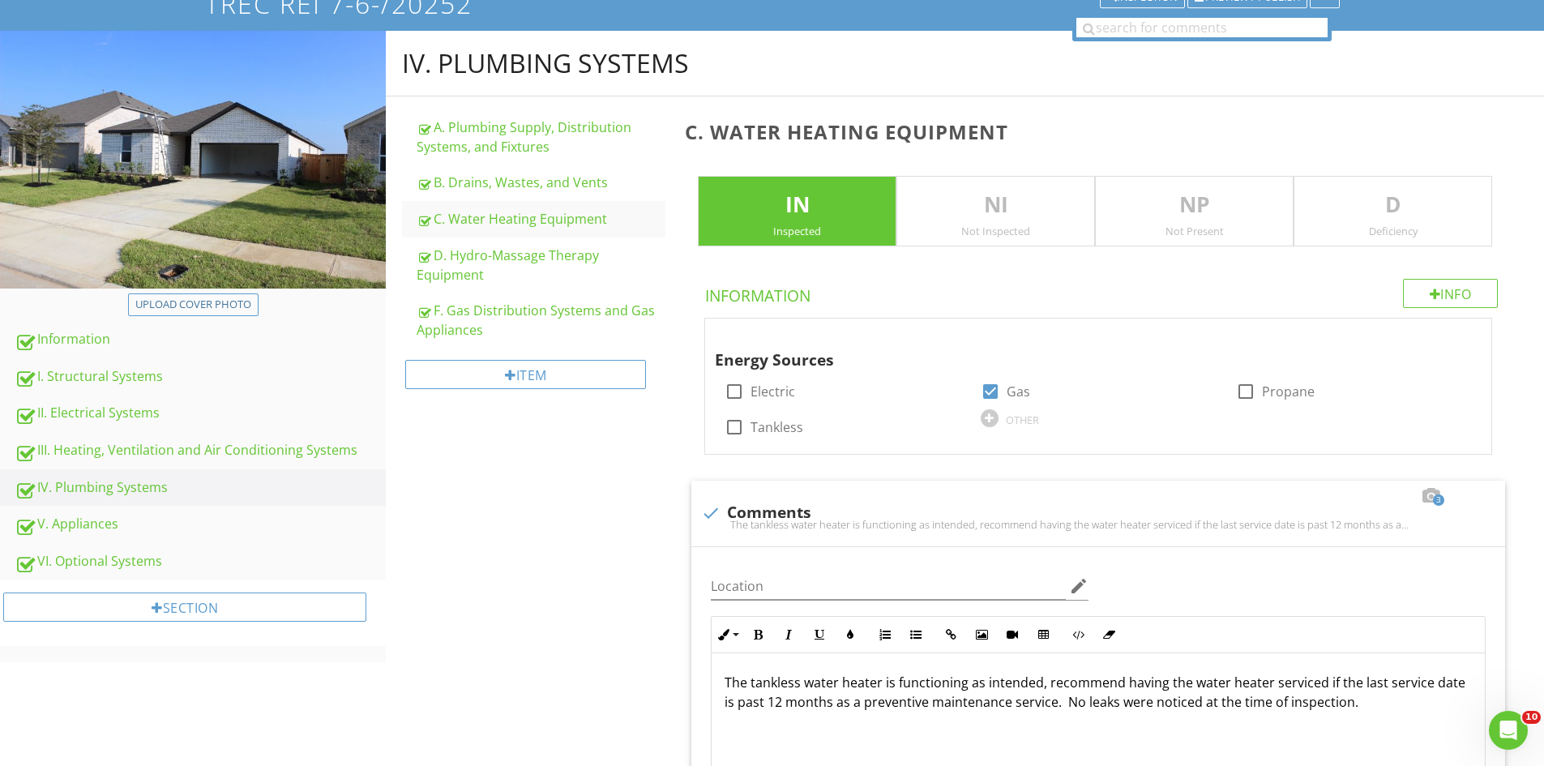
scroll to position [110, 0]
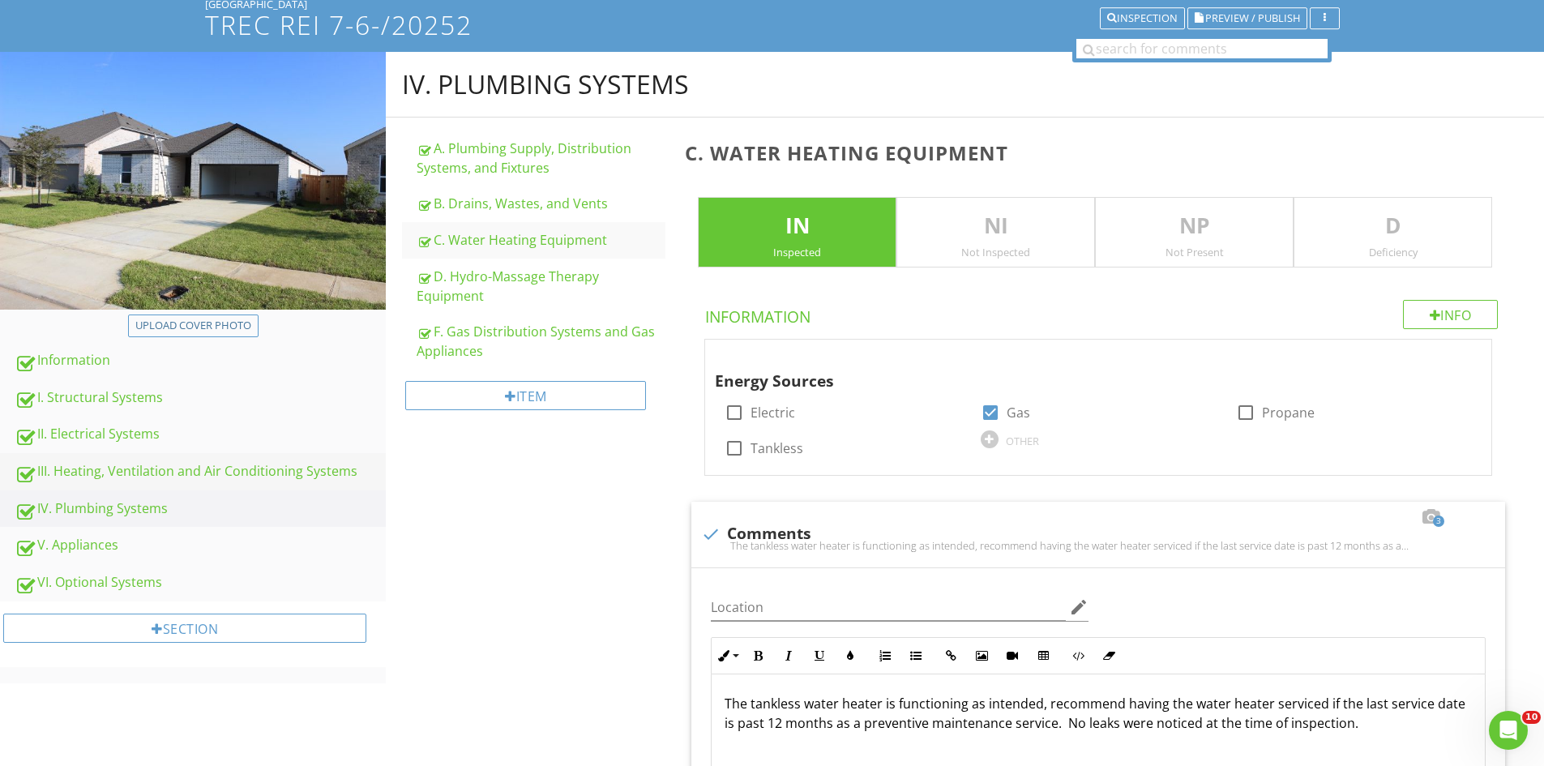
click at [100, 463] on div "III. Heating, Ventilation and Air Conditioning Systems" at bounding box center [200, 471] width 371 height 21
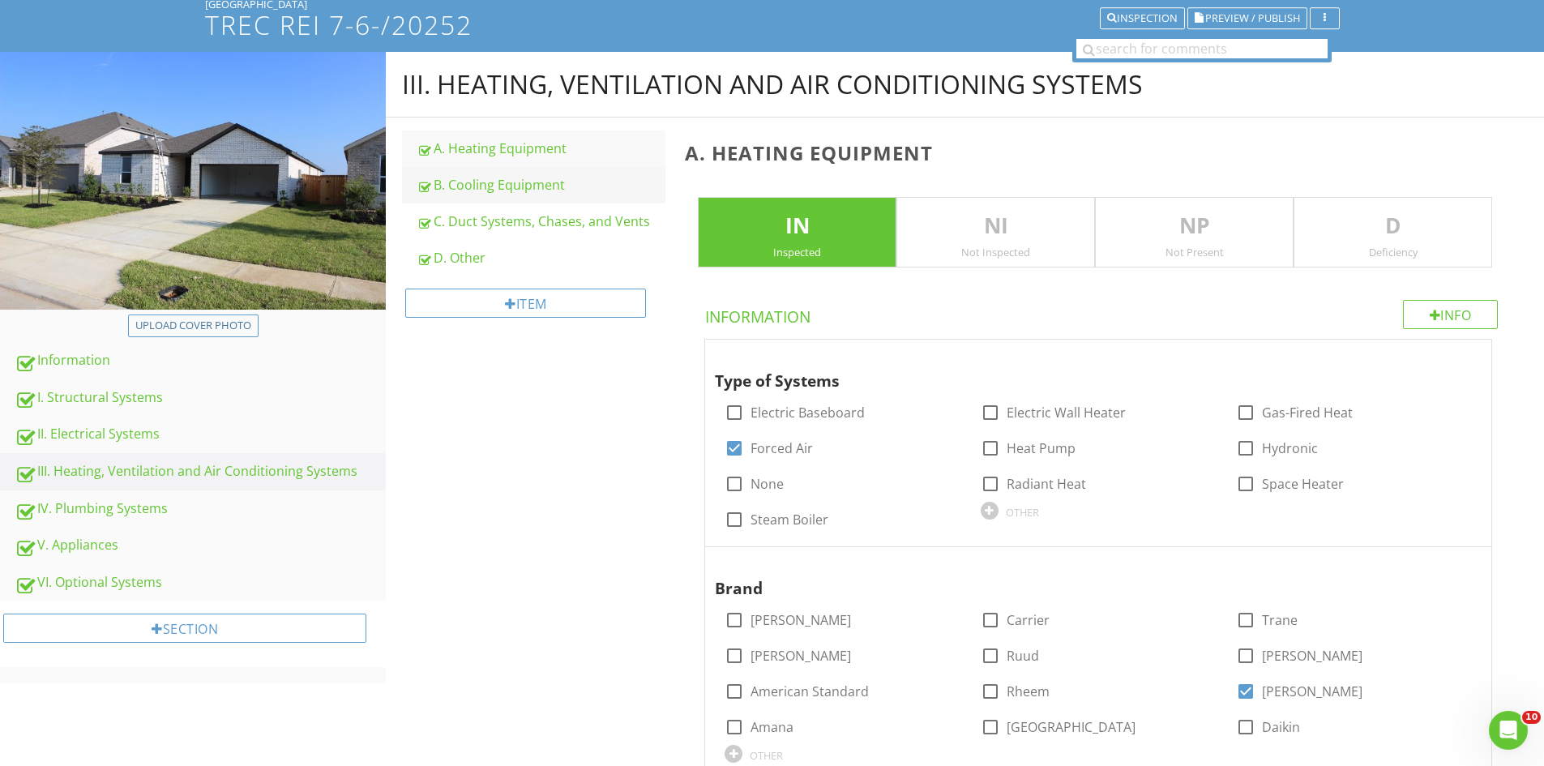
click at [506, 186] on div "B. Cooling Equipment" at bounding box center [541, 184] width 249 height 19
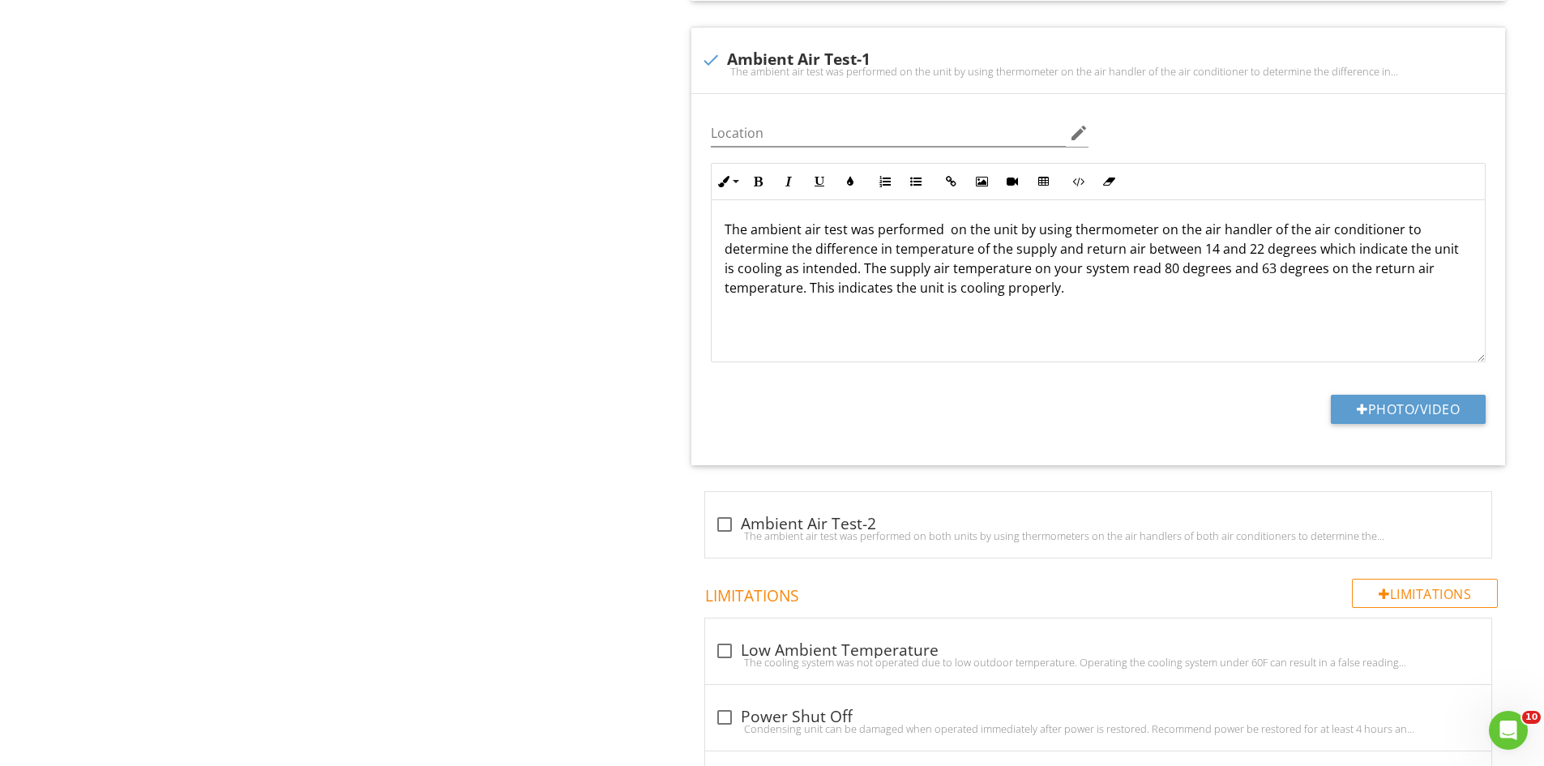
scroll to position [1498, 0]
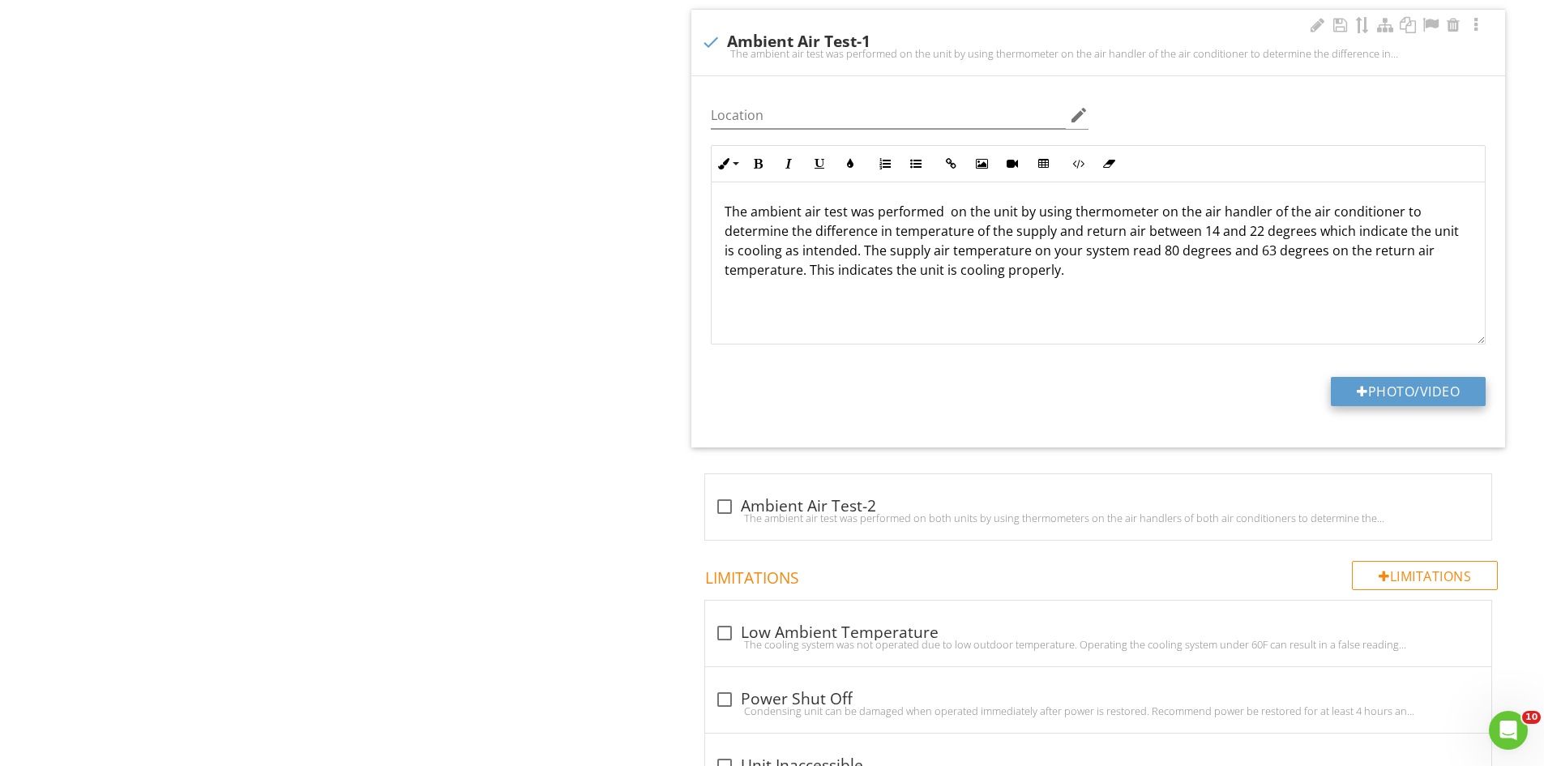
click at [1369, 393] on button "Photo/Video" at bounding box center [1408, 391] width 155 height 29
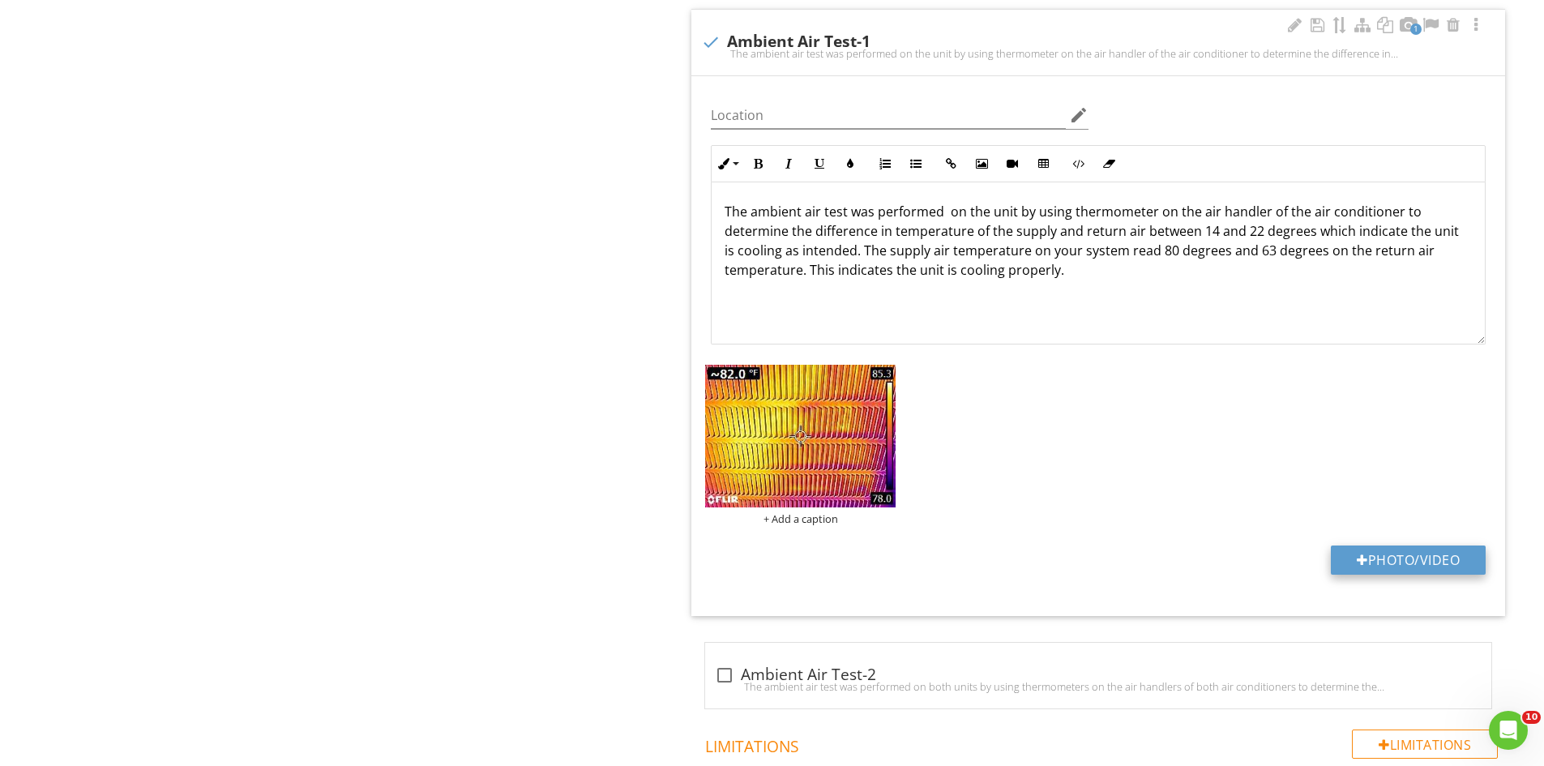
click at [1395, 552] on button "Photo/Video" at bounding box center [1408, 559] width 155 height 29
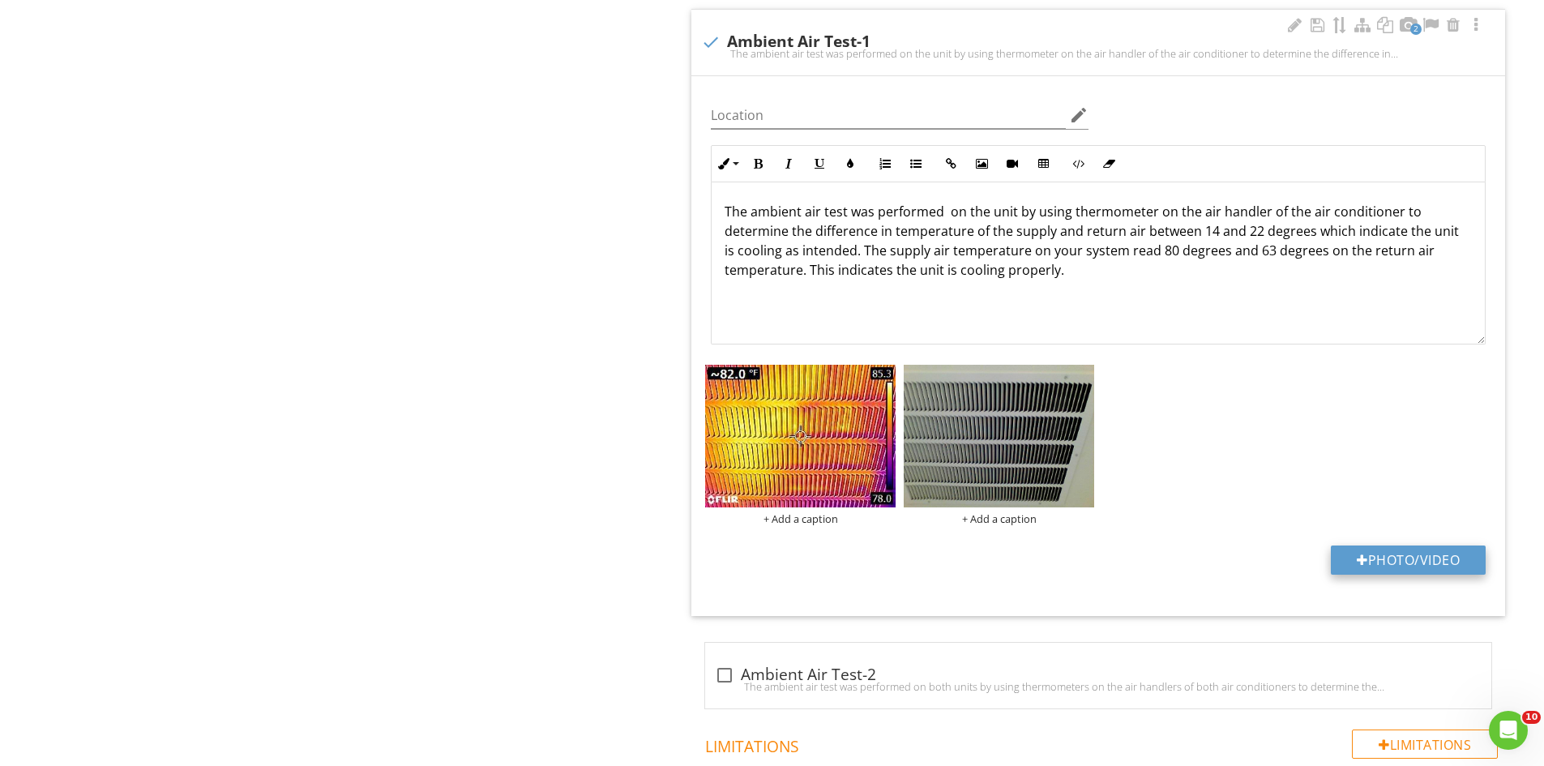
click at [1402, 551] on button "Photo/Video" at bounding box center [1408, 559] width 155 height 29
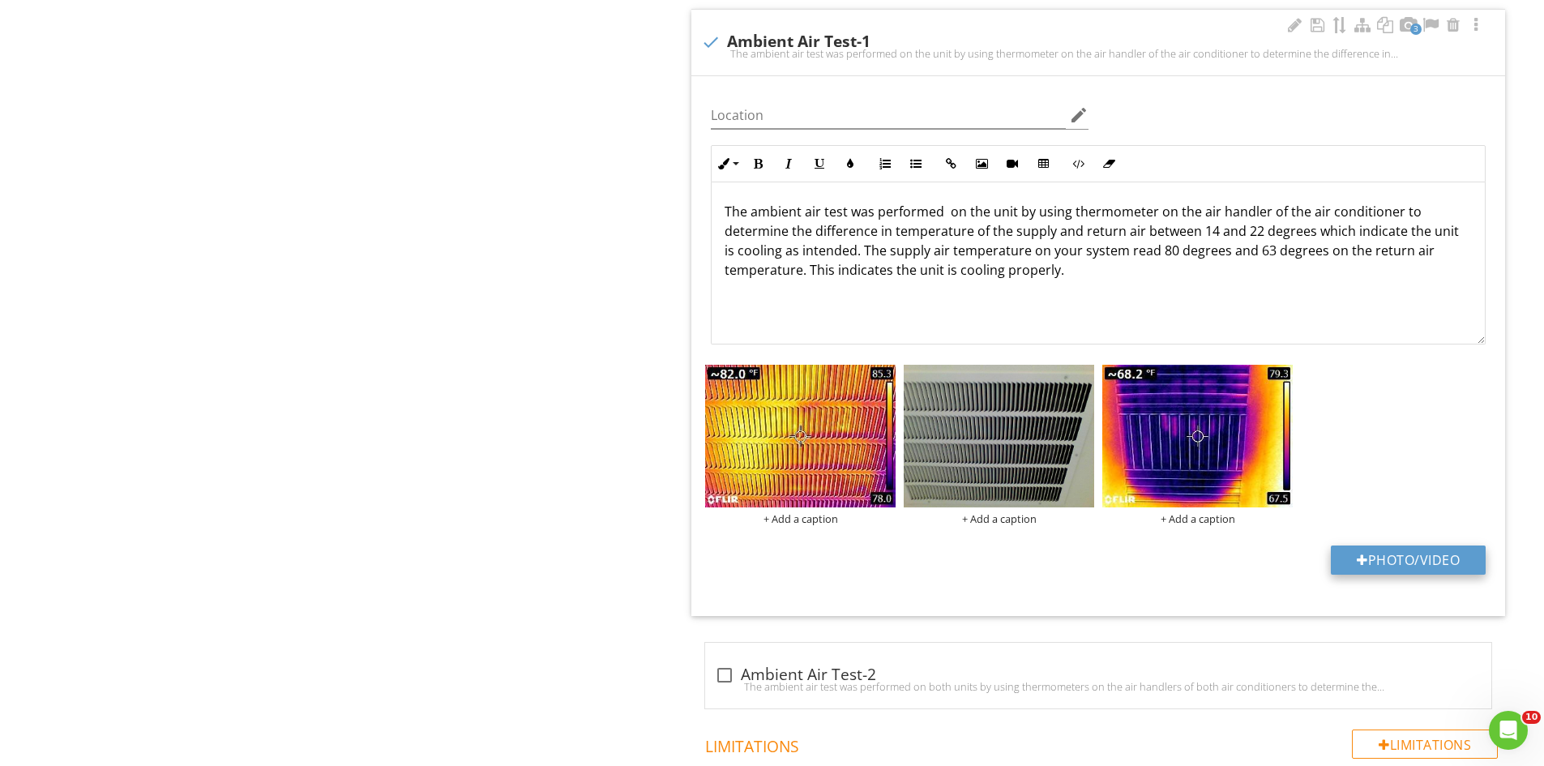
click at [1391, 557] on button "Photo/Video" at bounding box center [1408, 559] width 155 height 29
type input "C:\fakepath\FLIR26551.jpg"
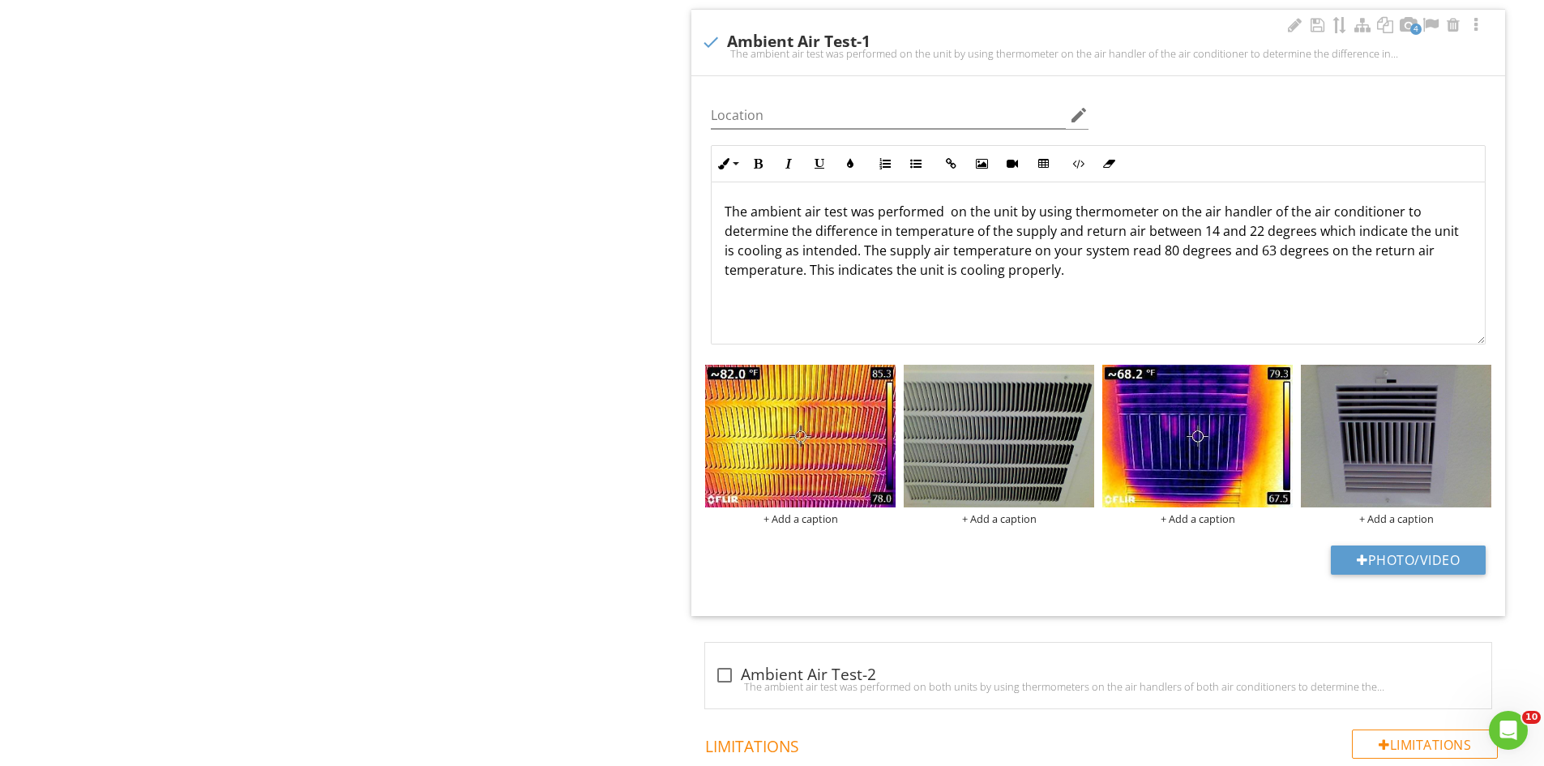
click at [1170, 253] on p "The ambient air test was performed on the unit by using thermometer on the air …" at bounding box center [1097, 241] width 747 height 78
click at [1269, 254] on p "The ambient air test was performed on the unit by using thermometer on the air …" at bounding box center [1097, 241] width 747 height 78
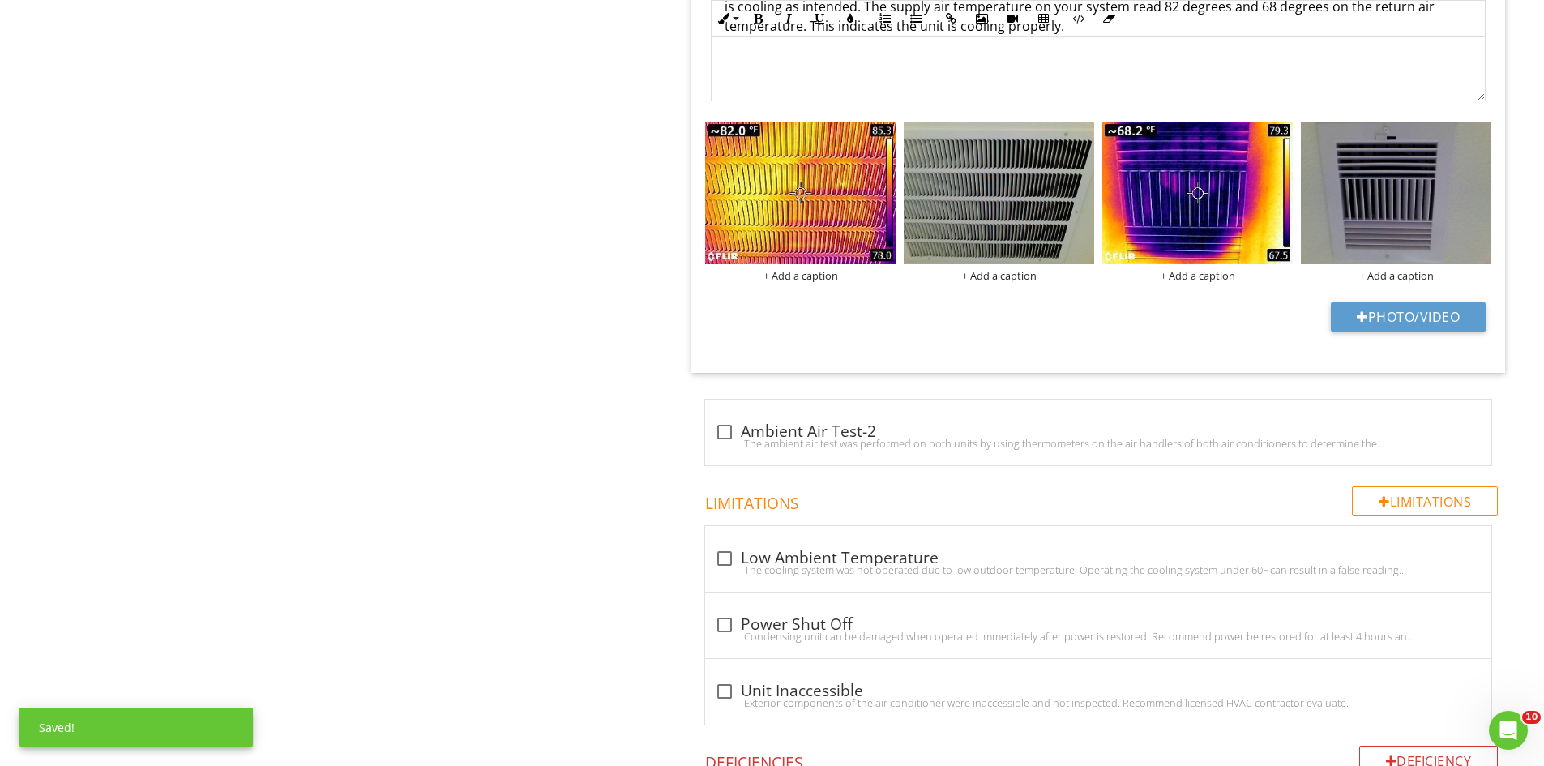
scroll to position [1660, 0]
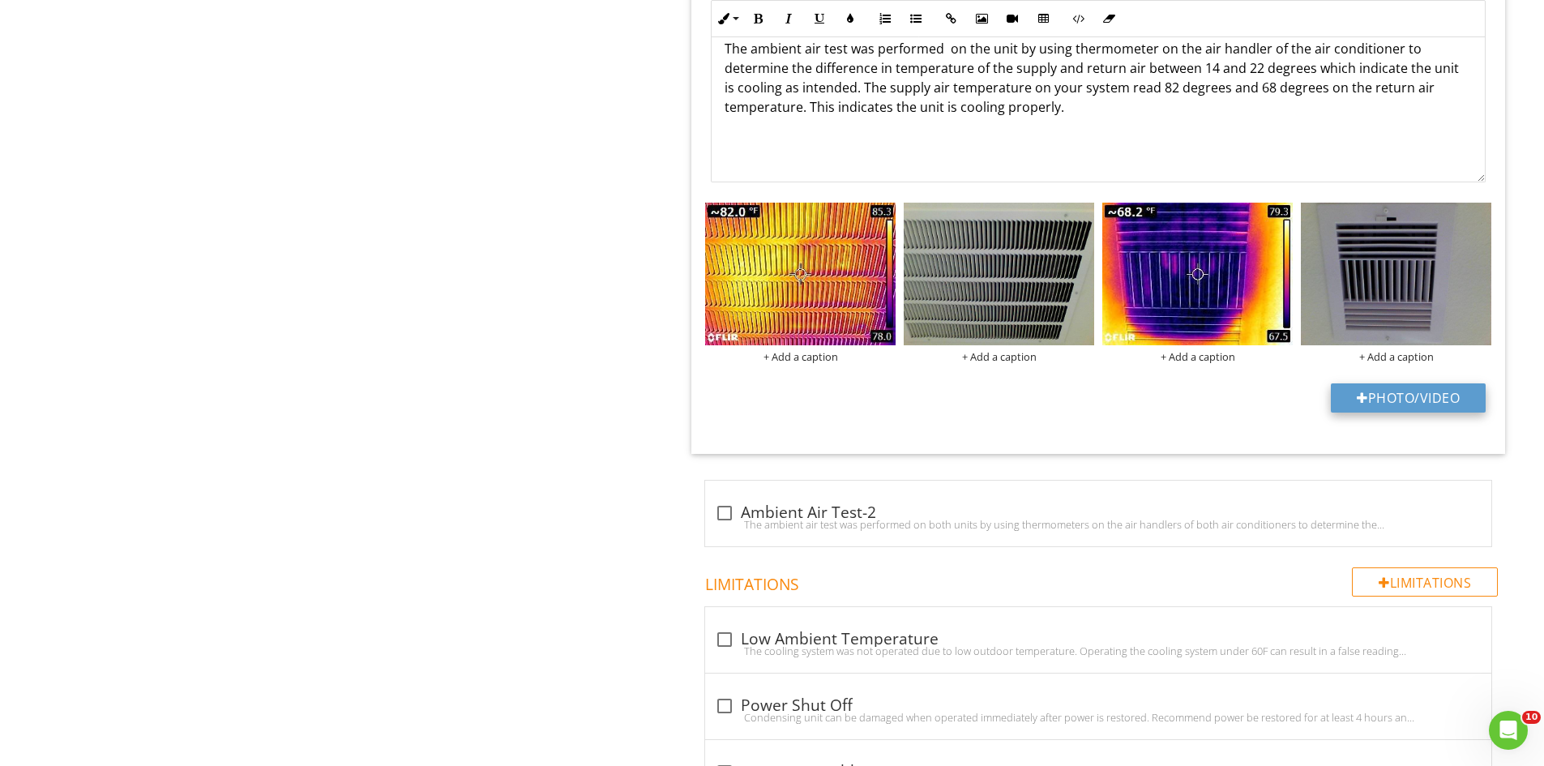
click at [1380, 387] on button "Photo/Video" at bounding box center [1408, 397] width 155 height 29
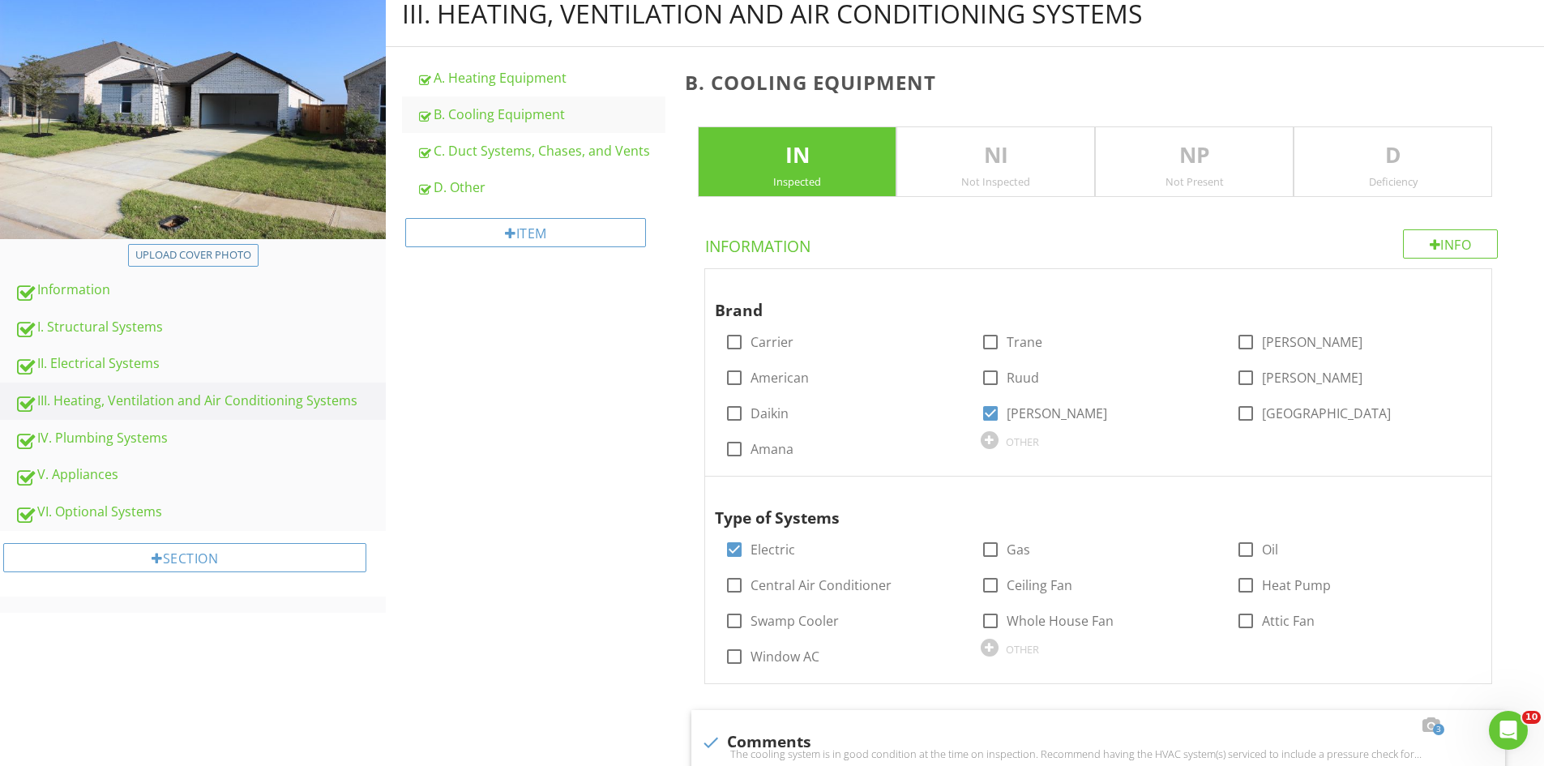
scroll to position [0, 0]
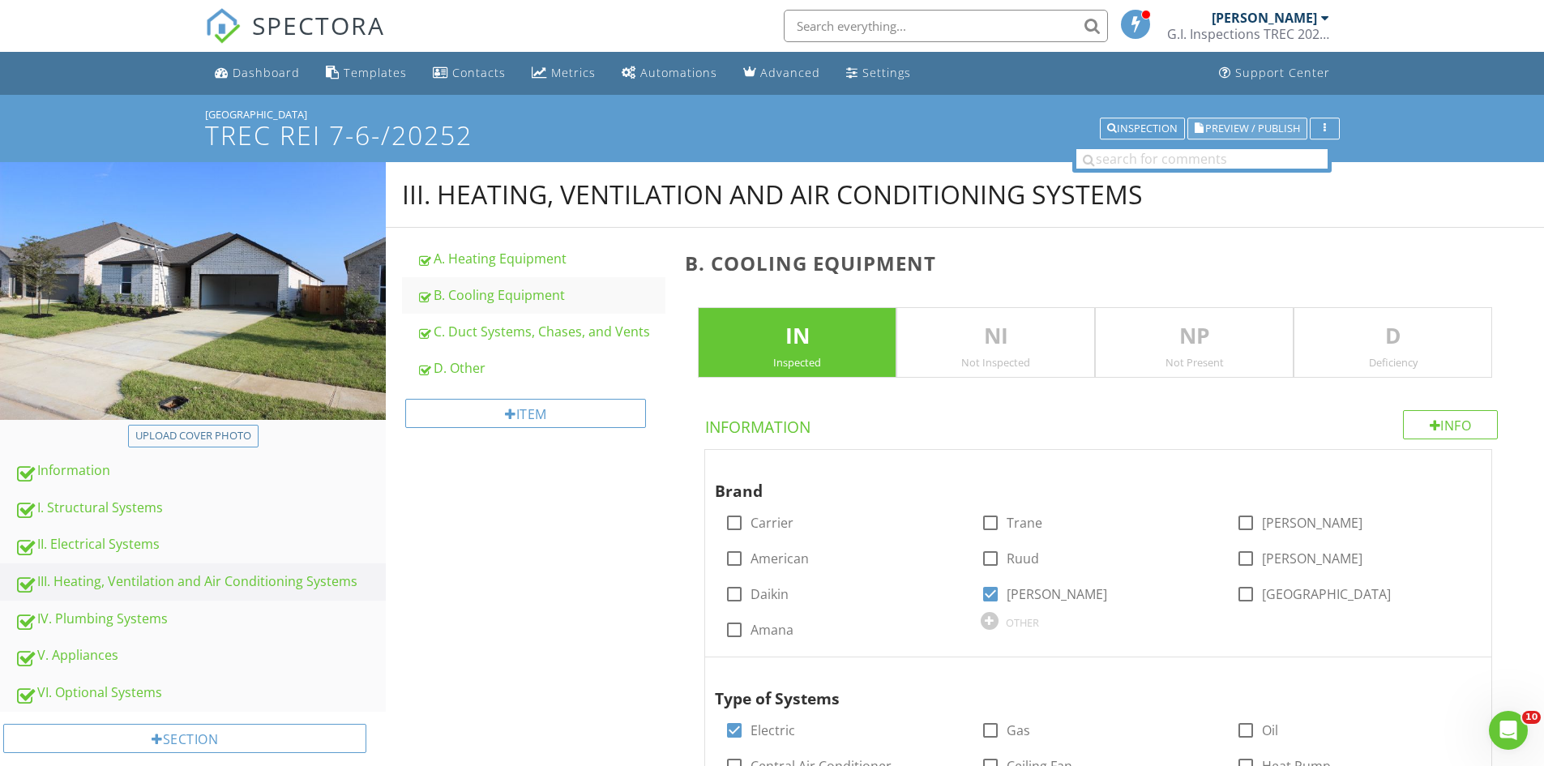
click at [1238, 128] on span "Preview / Publish" at bounding box center [1252, 128] width 95 height 11
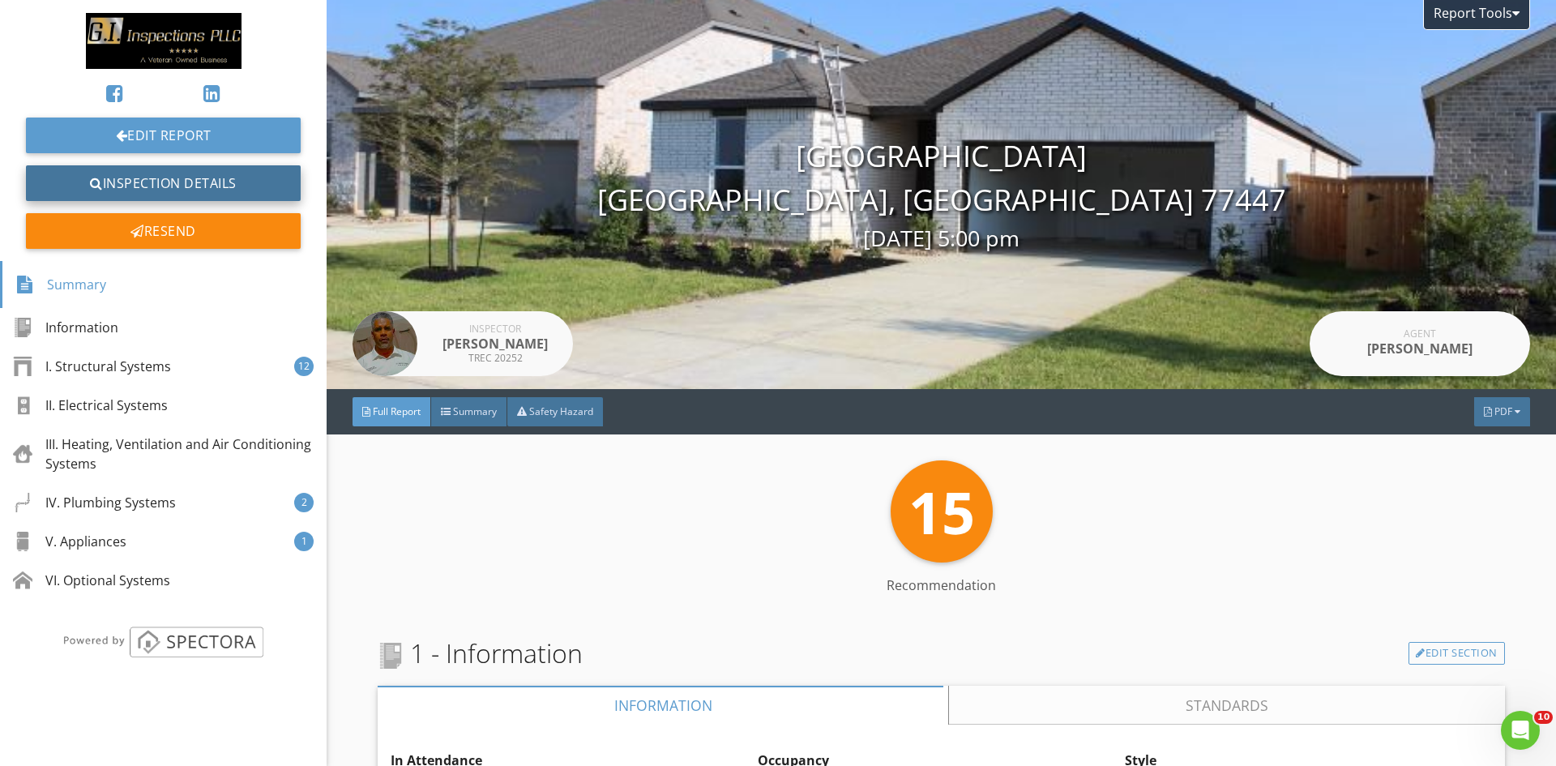
click at [130, 183] on link "Inspection Details" at bounding box center [163, 183] width 275 height 36
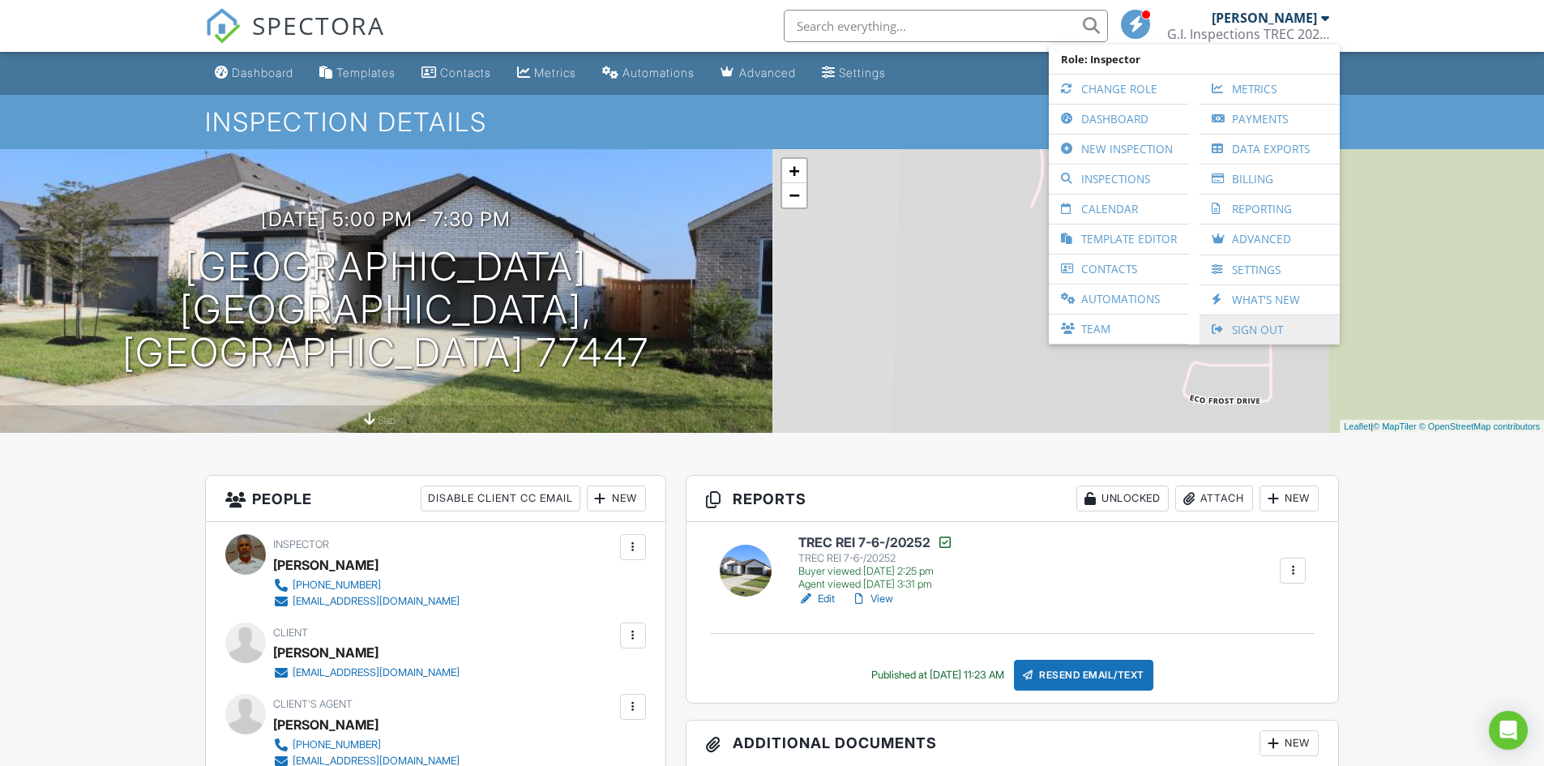
click at [1250, 331] on link "Sign Out" at bounding box center [1269, 329] width 124 height 29
